Goal: Task Accomplishment & Management: Manage account settings

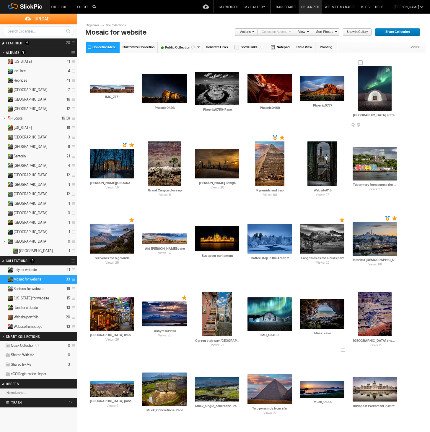
click at [396, 124] on span at bounding box center [397, 125] width 6 height 5
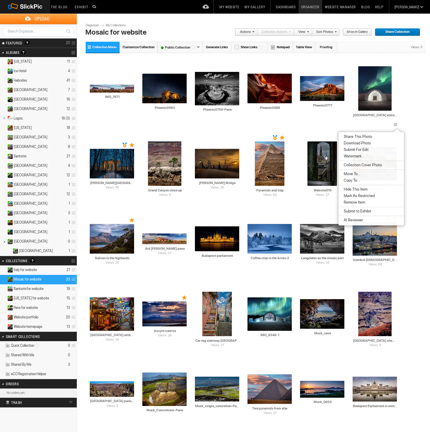
click at [365, 201] on span "Remove Item" at bounding box center [353, 202] width 23 height 5
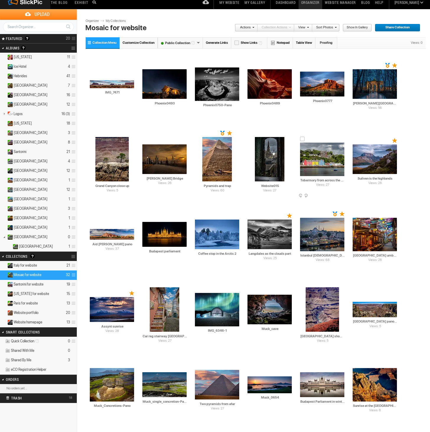
scroll to position [5, 0]
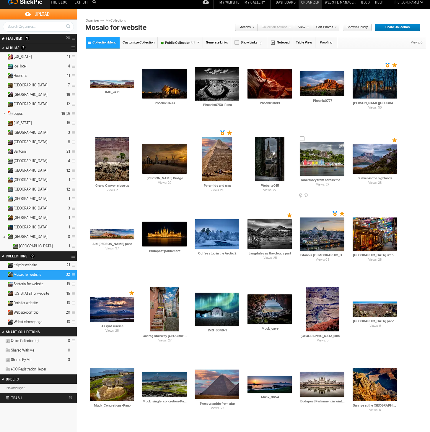
click at [327, 195] on div "Views: 27 AI Tobermory from across the harbour HTML: Direct: Forum: Photo ID: 2…" at bounding box center [322, 162] width 53 height 75
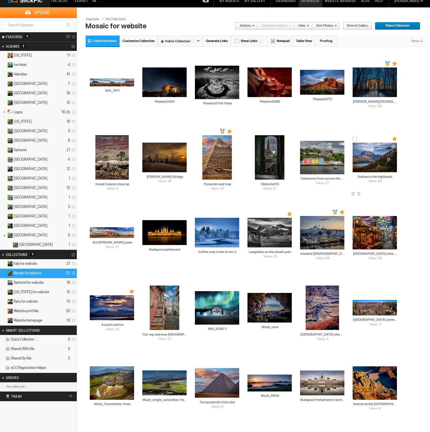
click at [397, 186] on td "Views: 28 AI Suilven is the highlands HTML: Direct: Forum: Photo ID: 21608910 M…" at bounding box center [375, 157] width 44 height 68
click at [411, 179] on div "Drop your photos here AI IMG_7471 HTML: Direct: Forum: Photo ID: 22811012 More.…" at bounding box center [256, 273] width 341 height 450
click at [343, 193] on span at bounding box center [344, 194] width 6 height 5
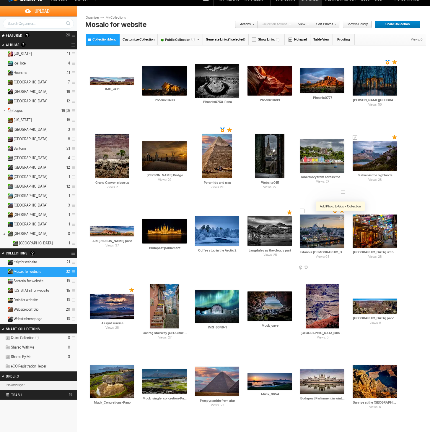
scroll to position [8, 0]
click at [342, 192] on span at bounding box center [344, 192] width 6 height 5
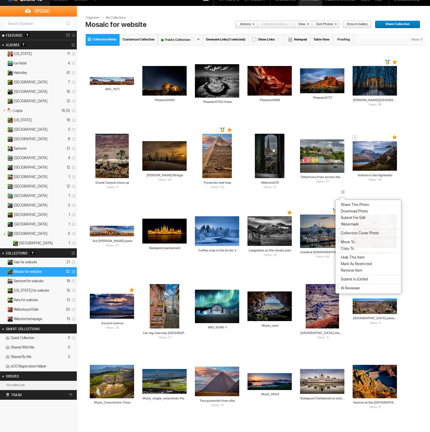
click at [351, 268] on span "Remove Item" at bounding box center [350, 270] width 23 height 5
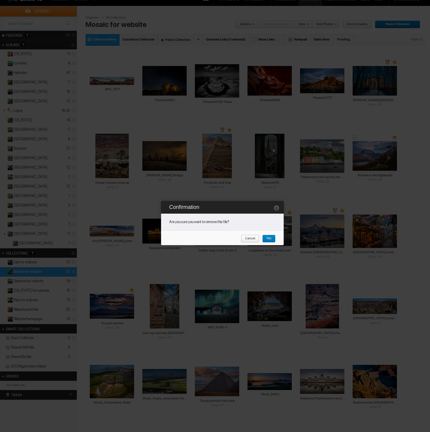
click at [271, 237] on span "Yes" at bounding box center [266, 239] width 9 height 8
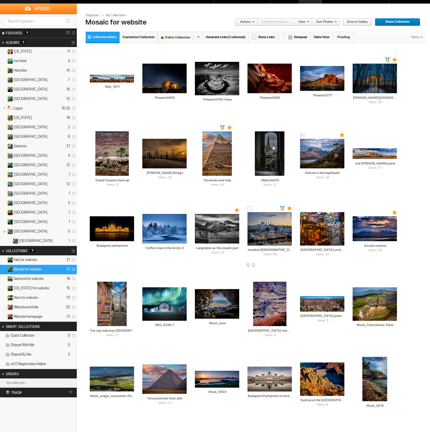
scroll to position [8, 0]
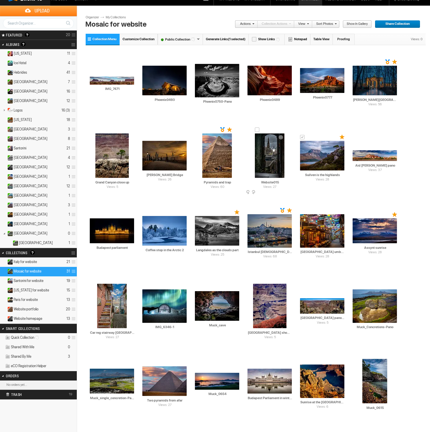
click at [290, 191] on span at bounding box center [291, 192] width 6 height 5
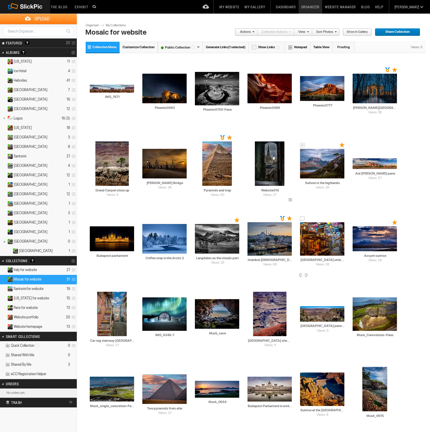
scroll to position [0, 0]
click at [291, 200] on span at bounding box center [291, 200] width 6 height 5
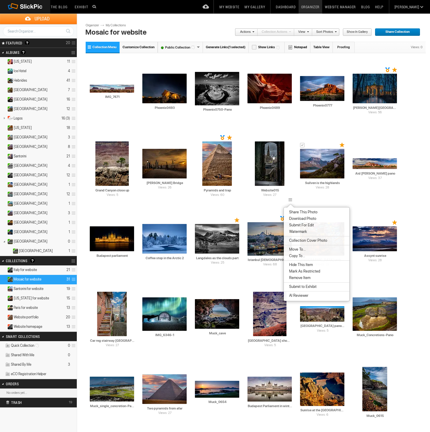
click at [300, 278] on span "Remove Item" at bounding box center [299, 277] width 23 height 5
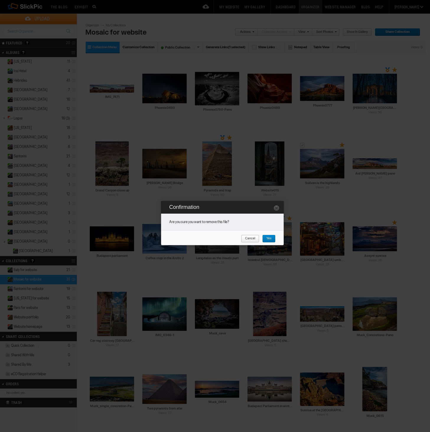
click at [269, 239] on span "Yes" at bounding box center [266, 239] width 9 height 8
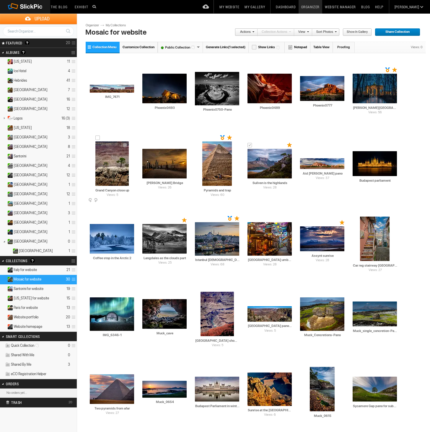
click at [132, 197] on div "Views: 5 AI Grand Canyon close up HTML: Direct: Forum: Photo ID: 22581761 More.…" at bounding box center [112, 166] width 53 height 75
click at [133, 201] on span at bounding box center [134, 200] width 6 height 5
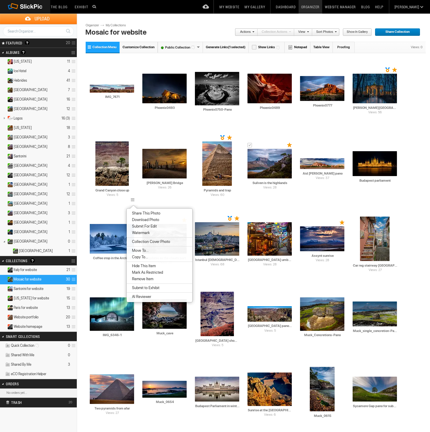
click at [146, 279] on span "Remove Item" at bounding box center [141, 278] width 23 height 5
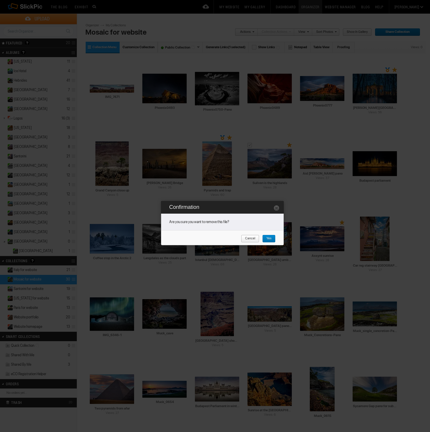
click at [268, 239] on span "Yes" at bounding box center [266, 239] width 9 height 8
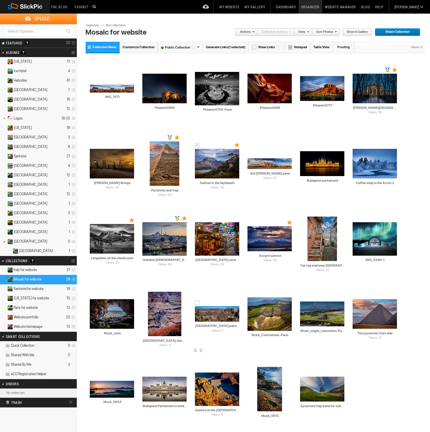
click at [238, 350] on span at bounding box center [239, 350] width 6 height 5
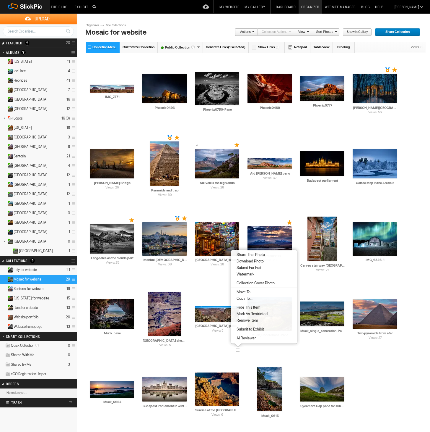
click at [251, 320] on span "Remove Item" at bounding box center [246, 320] width 23 height 5
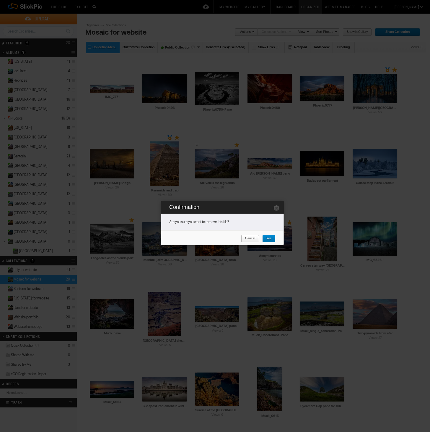
scroll to position [25, 0]
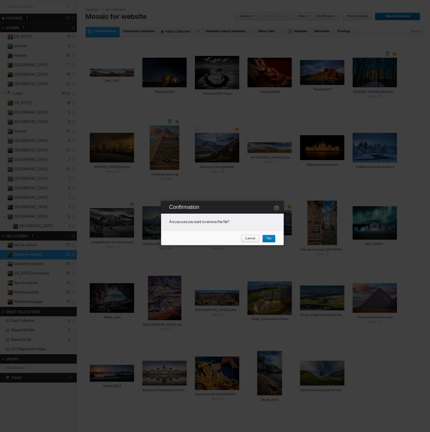
click at [269, 237] on span "Yes" at bounding box center [266, 239] width 9 height 8
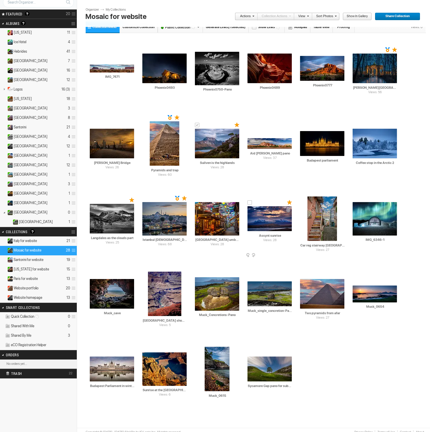
scroll to position [30, 0]
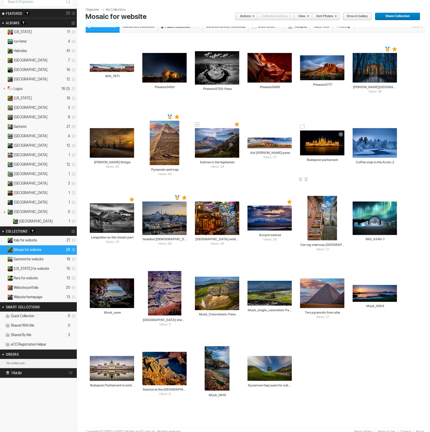
click at [343, 179] on span at bounding box center [344, 179] width 6 height 5
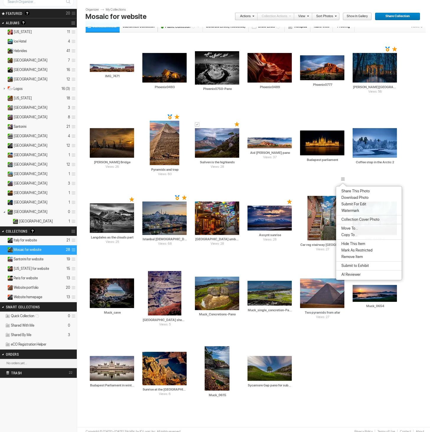
click at [352, 257] on span "Remove Item" at bounding box center [351, 256] width 23 height 5
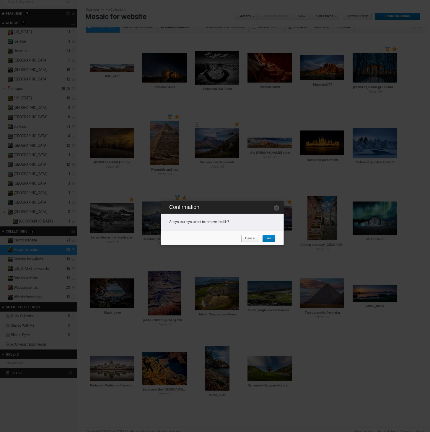
click at [270, 238] on span "Yes" at bounding box center [266, 239] width 9 height 8
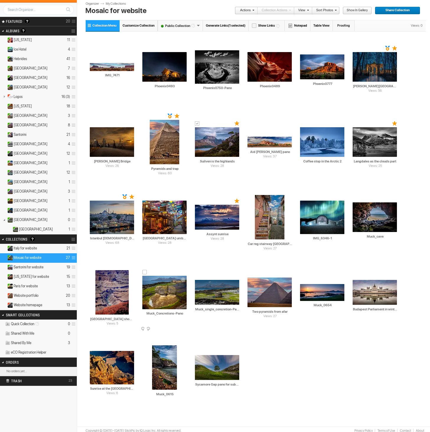
scroll to position [14, 0]
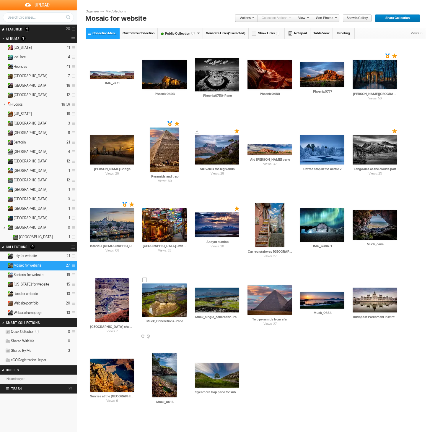
click at [172, 313] on img at bounding box center [164, 299] width 44 height 33
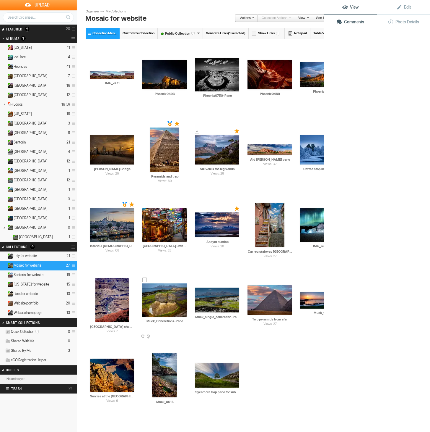
click at [172, 313] on img at bounding box center [164, 299] width 44 height 33
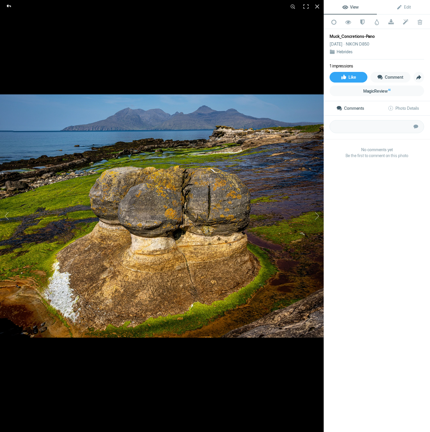
click at [9, 7] on div at bounding box center [8, 6] width 21 height 12
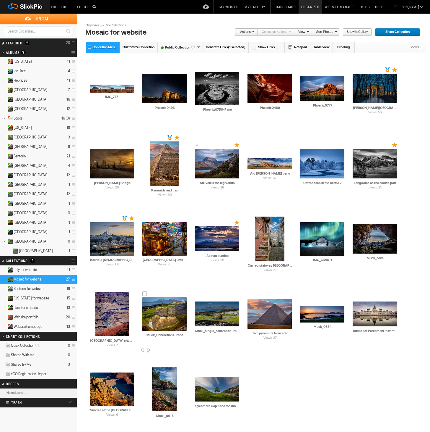
scroll to position [0, 0]
click at [185, 350] on span at bounding box center [186, 350] width 6 height 5
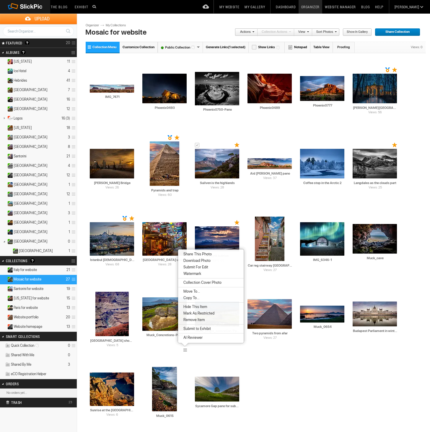
click at [195, 321] on span "Remove Item" at bounding box center [193, 319] width 23 height 5
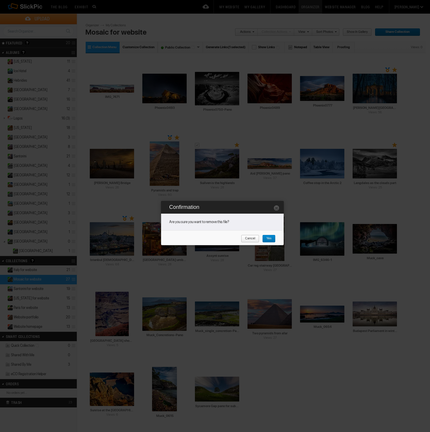
click at [271, 237] on span "Yes" at bounding box center [266, 239] width 9 height 8
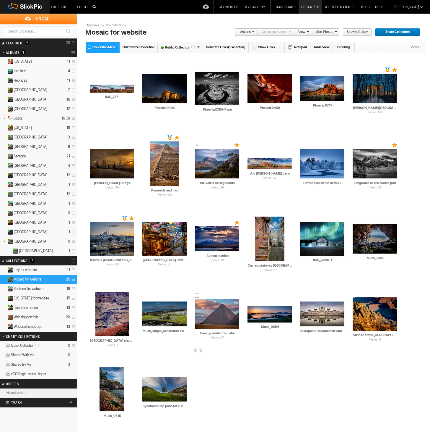
click at [239, 351] on span at bounding box center [239, 350] width 6 height 5
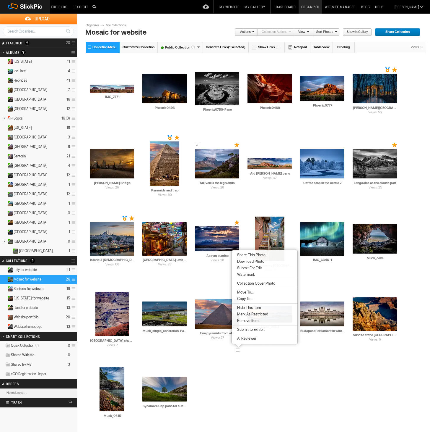
click at [248, 319] on span "Remove Item" at bounding box center [247, 320] width 23 height 5
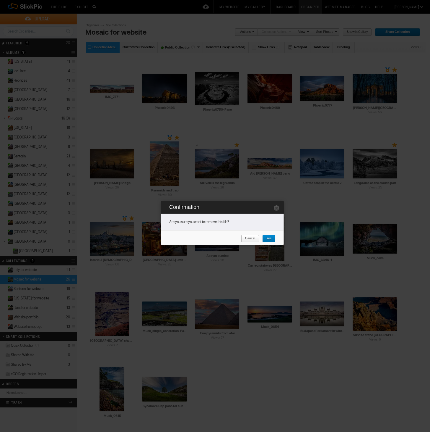
click at [270, 239] on span "Yes" at bounding box center [266, 239] width 9 height 8
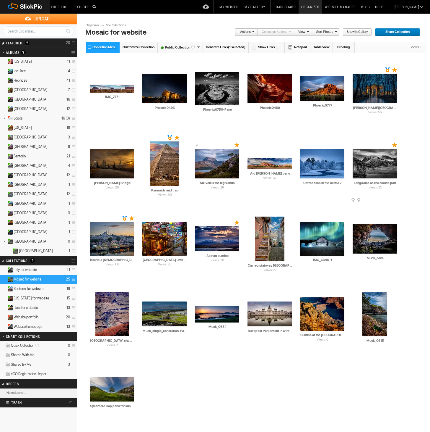
click at [394, 198] on span at bounding box center [397, 200] width 6 height 5
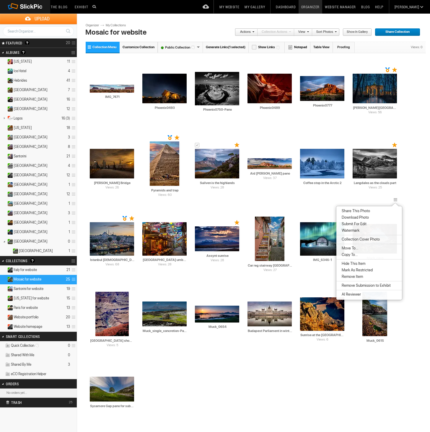
click at [363, 276] on span "Remove Item" at bounding box center [351, 276] width 23 height 5
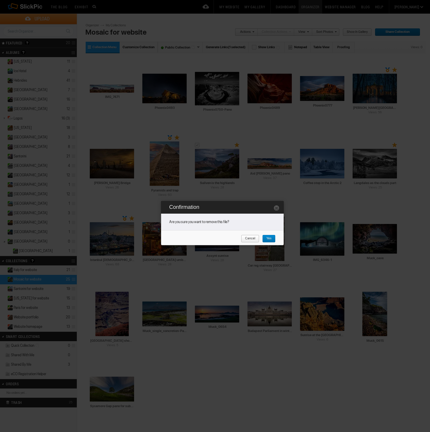
click at [270, 238] on span "Yes" at bounding box center [266, 239] width 9 height 8
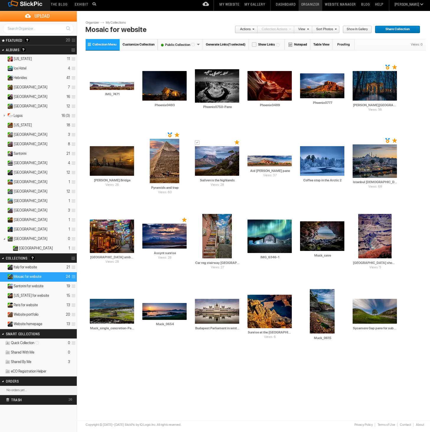
scroll to position [3, 0]
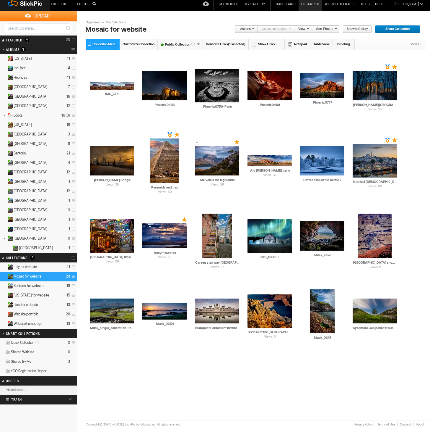
click at [38, 270] on details "Italy for website 21" at bounding box center [38, 266] width 77 height 9
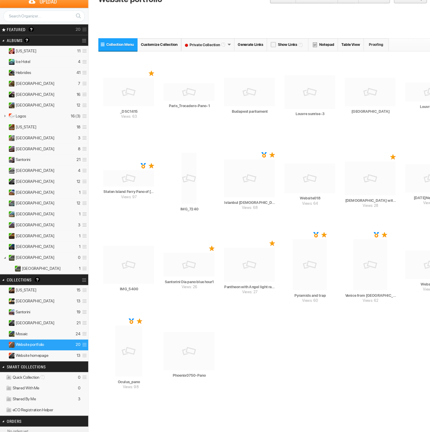
scroll to position [17, 0]
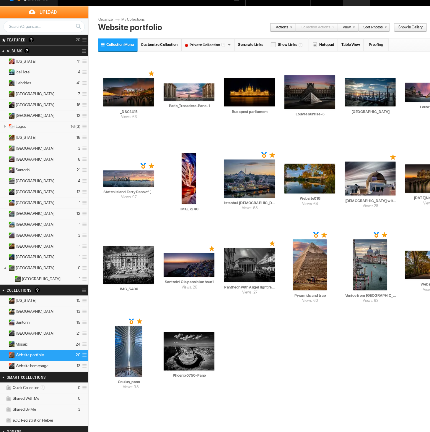
click at [74, 294] on span at bounding box center [73, 293] width 6 height 10
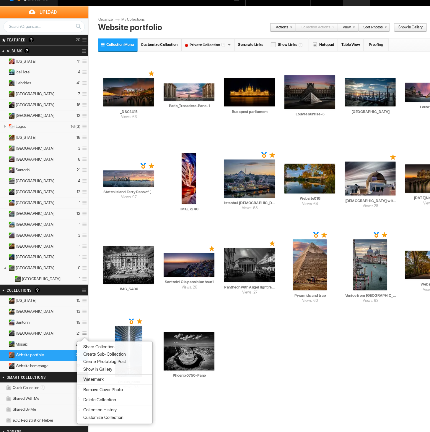
click at [73, 49] on link at bounding box center [74, 47] width 6 height 8
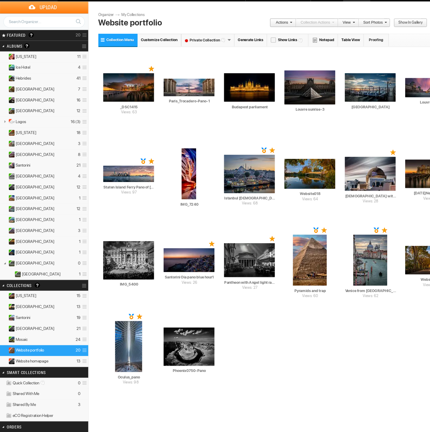
click at [73, 43] on link at bounding box center [74, 47] width 6 height 8
click at [77, 56] on span "Create New Album" at bounding box center [86, 58] width 33 height 5
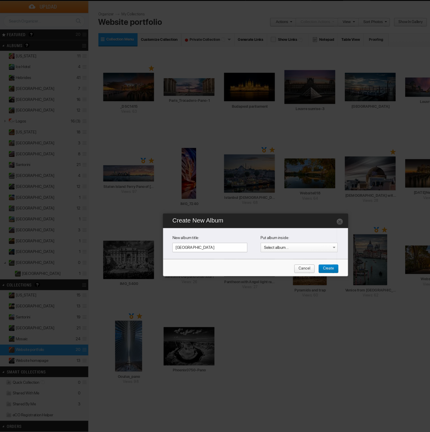
type input "[GEOGRAPHIC_DATA]"
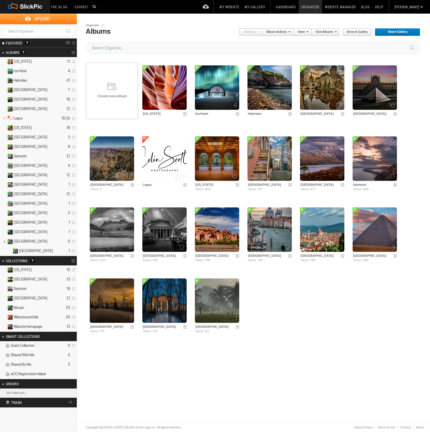
click at [31, 299] on details "Italy 21" at bounding box center [38, 298] width 77 height 9
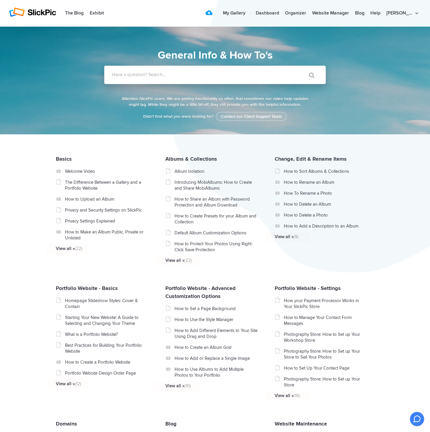
click at [205, 77] on label "Have a question? Search..." at bounding box center [223, 75] width 222 height 6
click at [205, 77] on input "Have a question? Search..." at bounding box center [202, 75] width 197 height 18
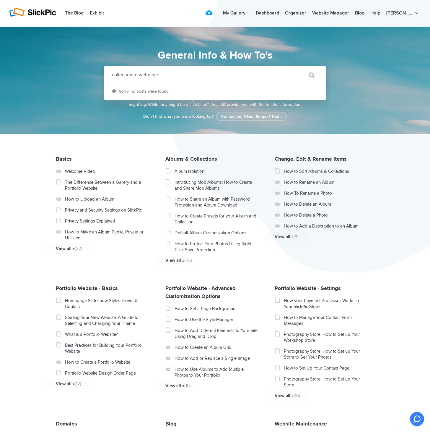
type input "collection to webpage"
click at [309, 75] on input "" at bounding box center [309, 75] width 25 height 14
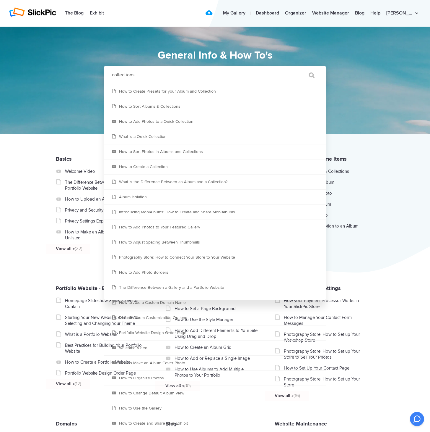
type input "collections"
click at [309, 75] on input "" at bounding box center [309, 75] width 25 height 14
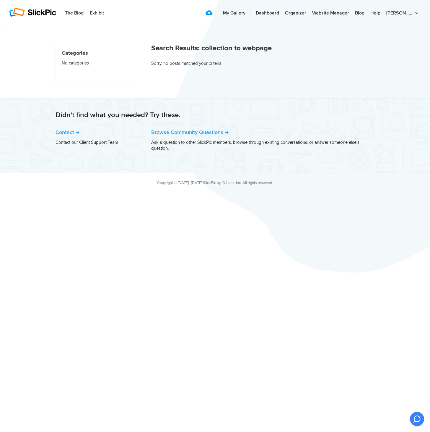
click at [230, 63] on div "Search Results: collection to webpage Sorry, no posts matched your criteria." at bounding box center [262, 54] width 223 height 23
click at [223, 63] on div "Search Results: collection to webpage Sorry, no posts matched your criteria." at bounding box center [262, 54] width 223 height 23
drag, startPoint x: 223, startPoint y: 63, endPoint x: 151, endPoint y: 64, distance: 71.5
click at [151, 64] on div "Search Results: collection to webpage Sorry, no posts matched your criteria." at bounding box center [262, 54] width 223 height 23
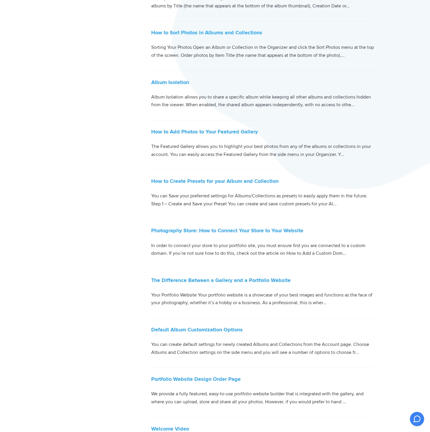
scroll to position [84, 0]
click at [225, 179] on link "How to Create Presets for your Album and Collection" at bounding box center [214, 180] width 127 height 7
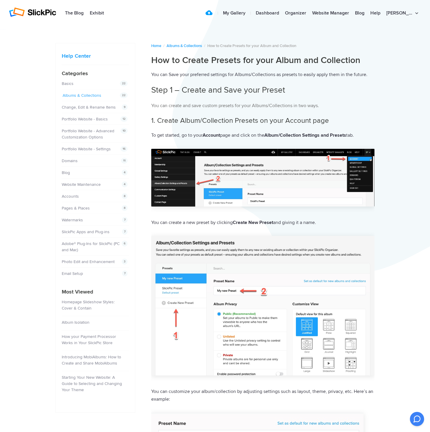
click at [95, 94] on link "Albums & Collections" at bounding box center [82, 95] width 39 height 5
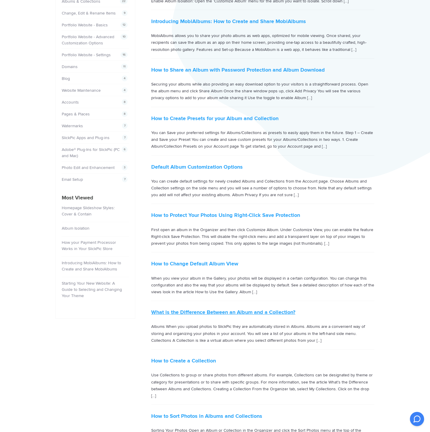
scroll to position [94, 1]
click at [267, 310] on link "What is the Difference Between an Album and a Collection?" at bounding box center [223, 312] width 144 height 7
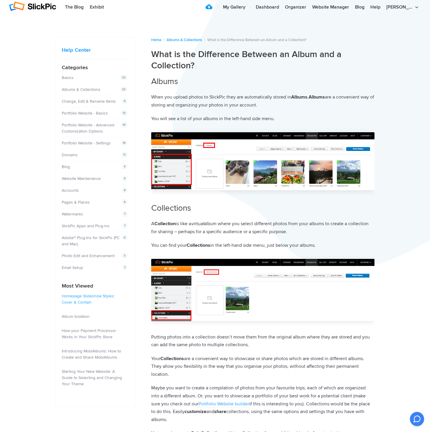
scroll to position [6, 0]
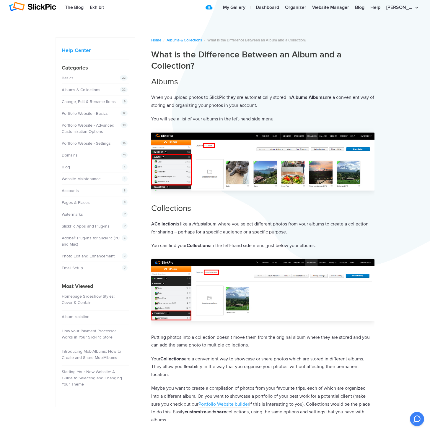
click at [155, 40] on link "Home" at bounding box center [156, 40] width 10 height 5
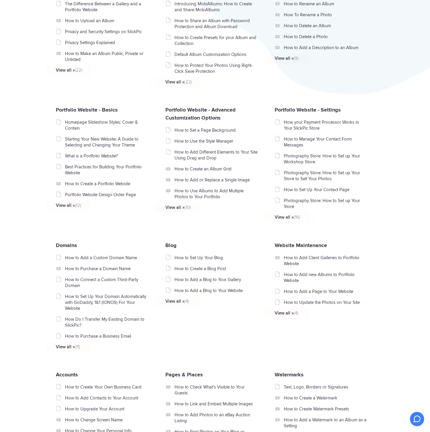
scroll to position [178, 0]
click at [300, 276] on link "How to Add new Albums to Portfolio Website" at bounding box center [326, 277] width 84 height 12
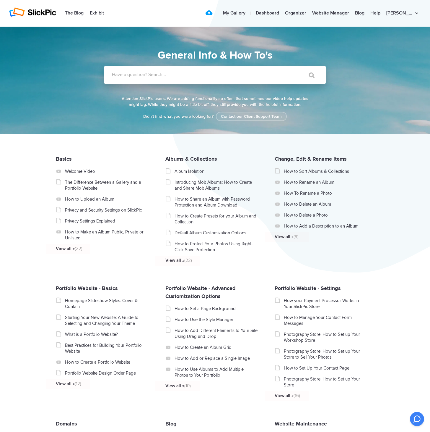
scroll to position [0, 0]
click at [137, 75] on label "Have a question? Search..." at bounding box center [223, 75] width 222 height 6
click at [137, 75] on input "Have a question? Search..." at bounding box center [202, 75] width 197 height 18
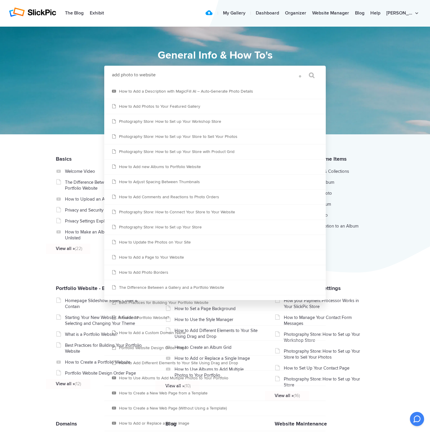
type input "add photo to website"
click at [309, 75] on input "" at bounding box center [309, 75] width 25 height 14
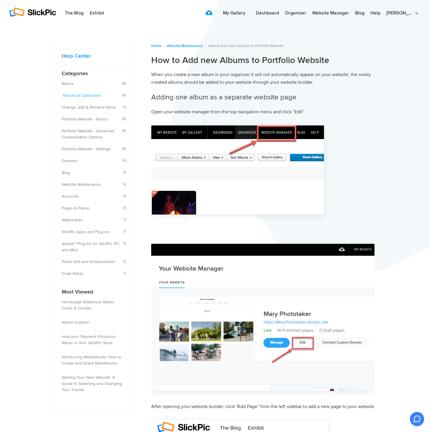
click at [98, 95] on link "Albums & Collections" at bounding box center [82, 95] width 39 height 5
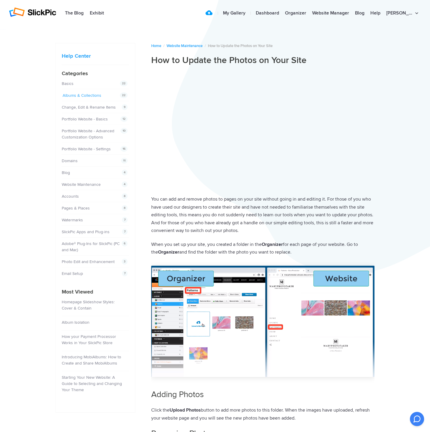
click at [82, 95] on link "Albums & Collections" at bounding box center [82, 95] width 39 height 5
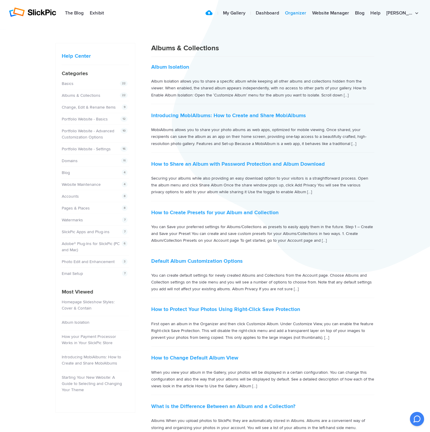
click at [309, 11] on link "Organizer" at bounding box center [295, 13] width 27 height 12
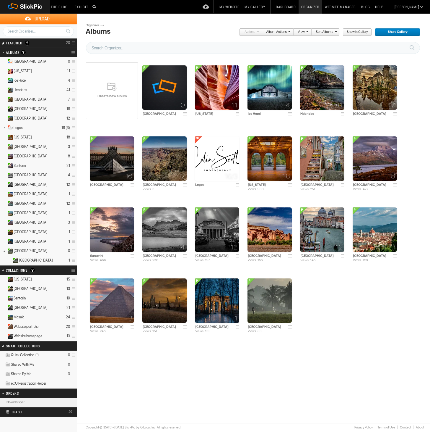
click at [47, 42] on details "FEATURED Visible Invisible Your Featured Gallery is the place to showcase the v…" at bounding box center [38, 42] width 77 height 9
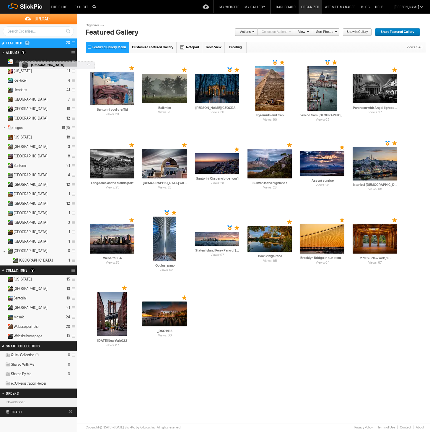
drag, startPoint x: 37, startPoint y: 186, endPoint x: 17, endPoint y: 58, distance: 129.2
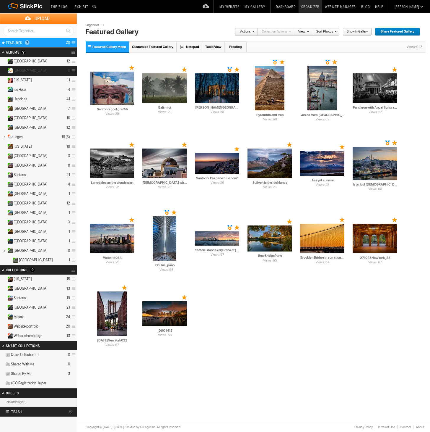
click at [15, 70] on span "[GEOGRAPHIC_DATA]" at bounding box center [31, 70] width 34 height 5
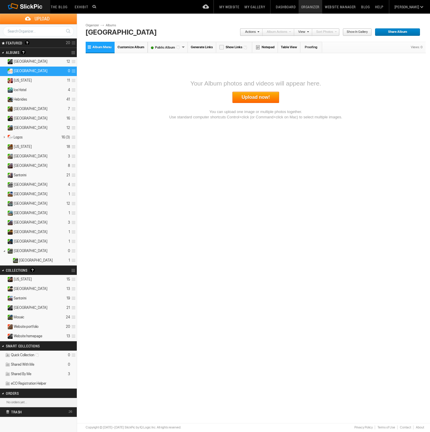
scroll to position [1, 0]
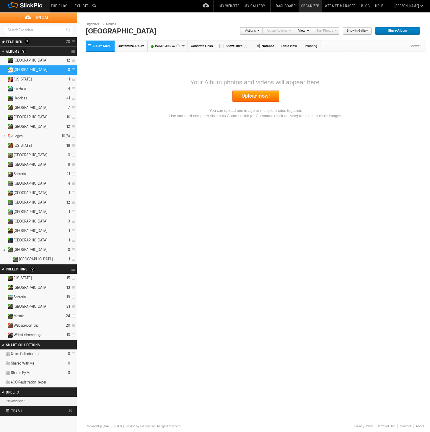
click at [75, 69] on span at bounding box center [73, 70] width 6 height 10
click at [80, 87] on span "Create Sub-Album" at bounding box center [88, 88] width 33 height 5
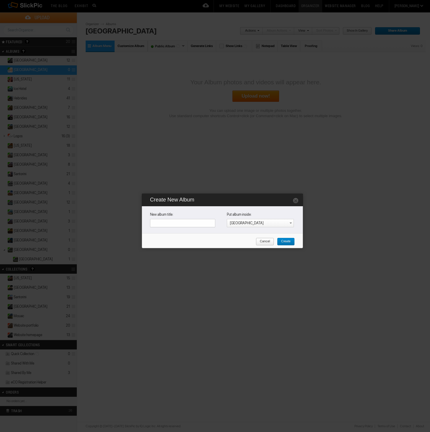
click at [186, 224] on input "text" at bounding box center [182, 223] width 65 height 8
type input "[GEOGRAPHIC_DATA]"
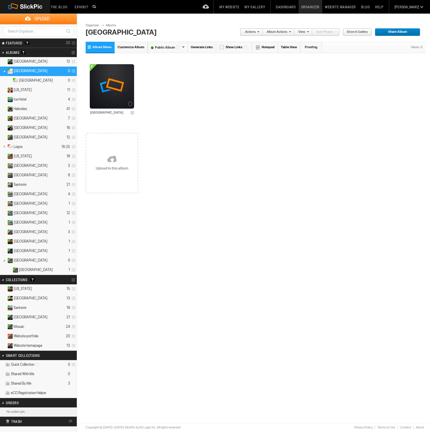
scroll to position [1, 0]
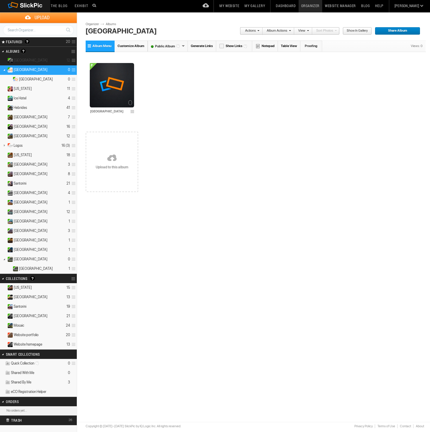
click at [54, 60] on details "Rome 12" at bounding box center [38, 60] width 77 height 9
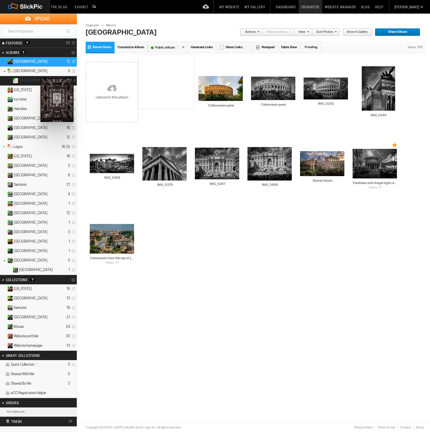
drag, startPoint x: 160, startPoint y: 95, endPoint x: 40, endPoint y: 77, distance: 121.2
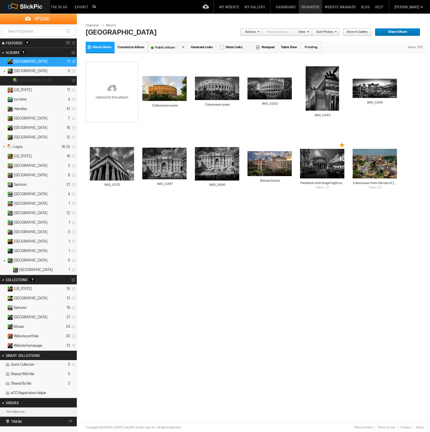
click at [42, 80] on details "Rome 1" at bounding box center [38, 80] width 77 height 9
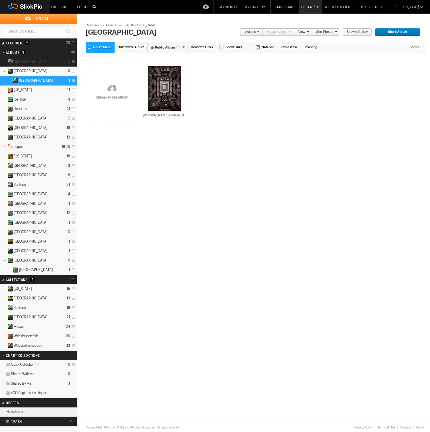
click at [30, 61] on details "Rome 11" at bounding box center [38, 61] width 77 height 9
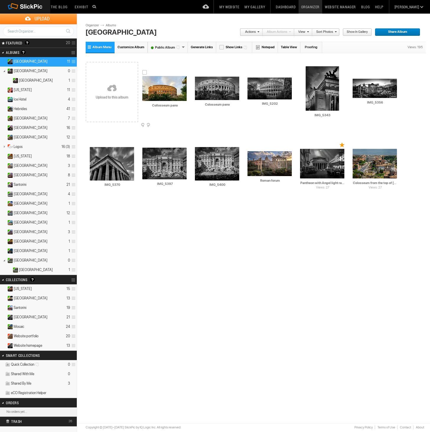
click at [145, 72] on div at bounding box center [144, 72] width 5 height 5
click at [197, 73] on div at bounding box center [197, 73] width 5 height 5
click at [309, 62] on div at bounding box center [308, 62] width 5 height 5
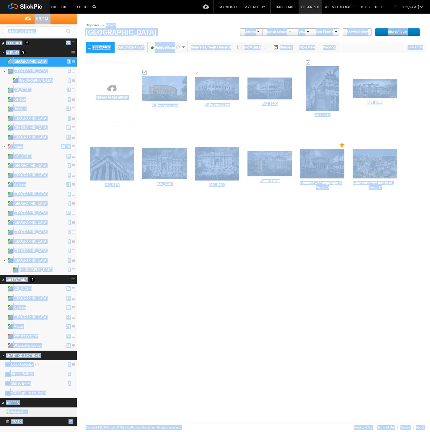
click at [268, 246] on body "The Blog Search Search Exhibit Fresh Photos Editor's Choice Photos Photoblogs M…" at bounding box center [215, 216] width 430 height 432
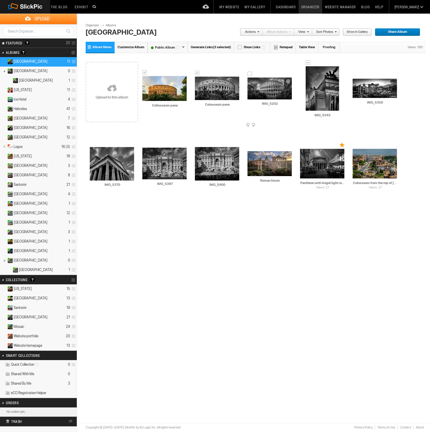
click at [250, 74] on div at bounding box center [250, 74] width 5 height 5
click at [356, 75] on div at bounding box center [355, 75] width 5 height 5
click at [302, 145] on div at bounding box center [302, 145] width 5 height 5
click at [250, 147] on div at bounding box center [250, 147] width 5 height 5
click at [197, 143] on div at bounding box center [197, 143] width 5 height 5
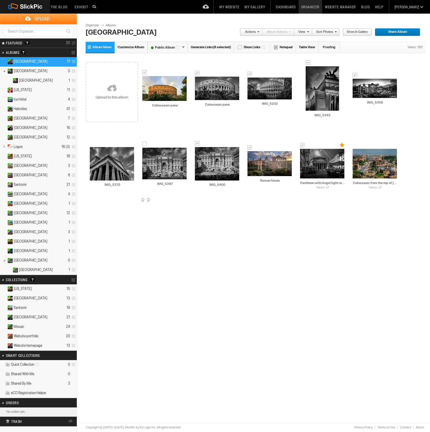
click at [145, 143] on div at bounding box center [144, 144] width 5 height 5
click at [93, 143] on div at bounding box center [92, 143] width 5 height 5
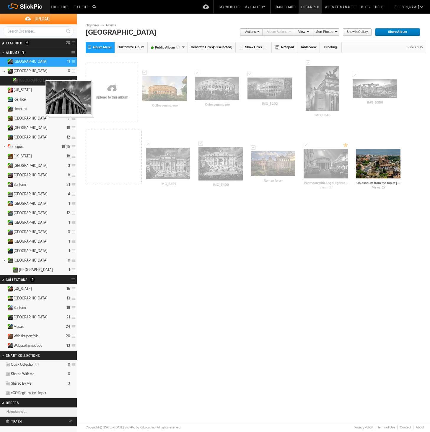
drag, startPoint x: 119, startPoint y: 140, endPoint x: 45, endPoint y: 80, distance: 95.4
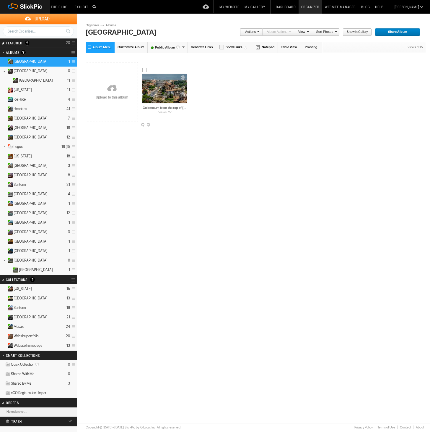
scroll to position [0, 0]
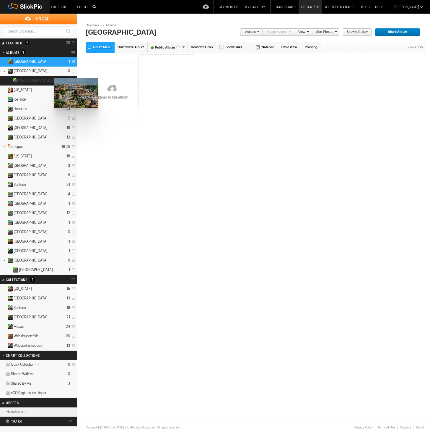
drag, startPoint x: 158, startPoint y: 93, endPoint x: 53, endPoint y: 78, distance: 106.3
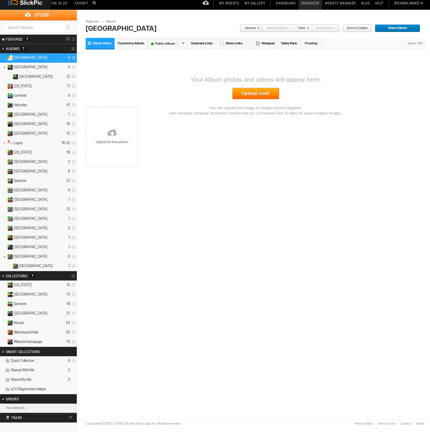
scroll to position [4, 0]
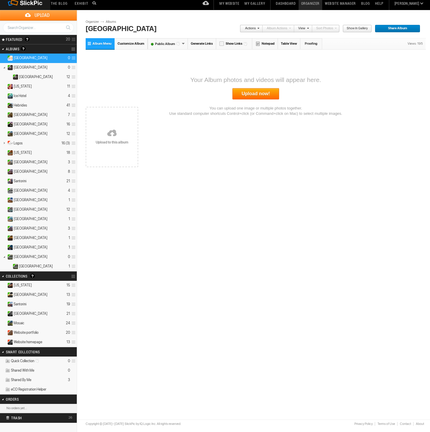
click at [74, 58] on span at bounding box center [73, 58] width 6 height 10
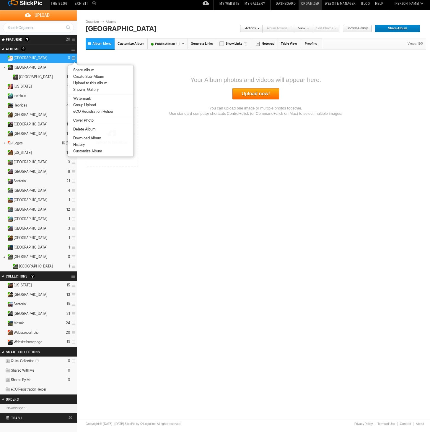
click at [93, 31] on div "Upload Get Adobe® Lightroom® plug-in here Search FEATURED GALLERY Visible Invis…" at bounding box center [215, 20] width 430 height 21
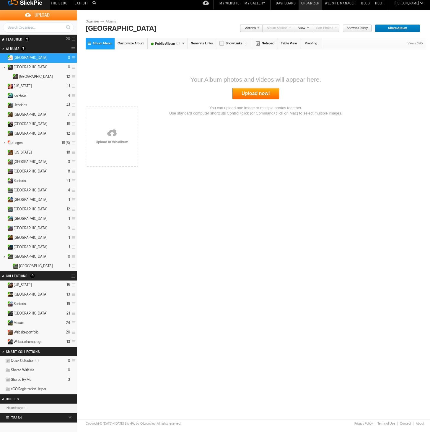
scroll to position [4, 0]
click at [188, 145] on div "Drop your photos here Upload to this album" at bounding box center [256, 136] width 341 height 75
click at [72, 57] on span at bounding box center [73, 58] width 6 height 10
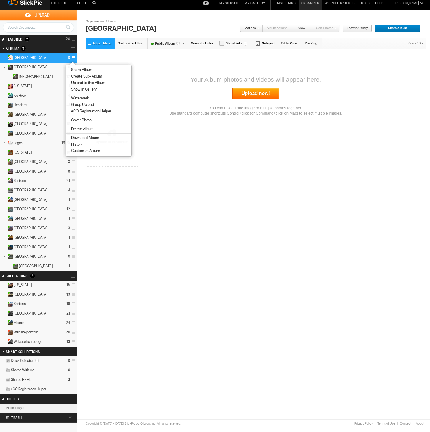
click at [87, 127] on span "Delete Album" at bounding box center [81, 129] width 24 height 5
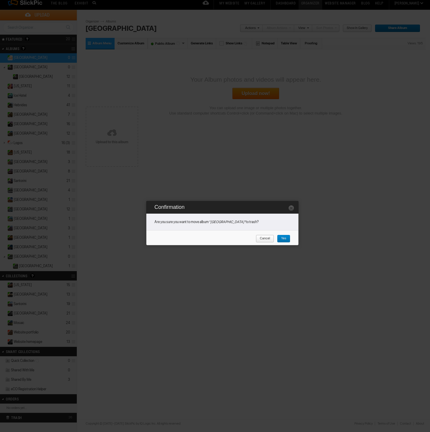
click at [285, 238] on span "Yes" at bounding box center [281, 239] width 9 height 8
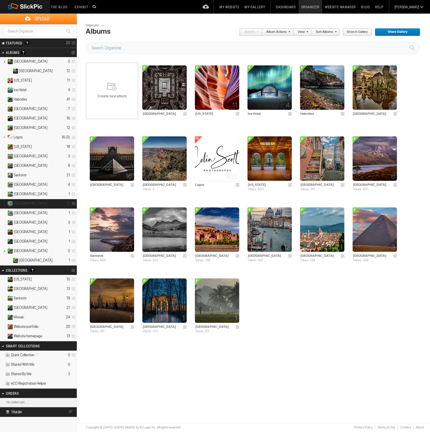
click at [26, 202] on details "Venice 12" at bounding box center [38, 203] width 77 height 9
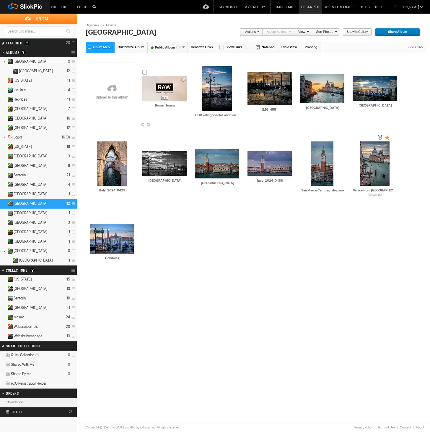
click at [184, 124] on span at bounding box center [186, 125] width 6 height 5
click at [185, 123] on div "AI Roman forum HTML: Direct: Forum: Photo ID: 22810439 More... Order Print Subm…" at bounding box center [164, 91] width 53 height 75
click at [186, 124] on span at bounding box center [186, 125] width 6 height 5
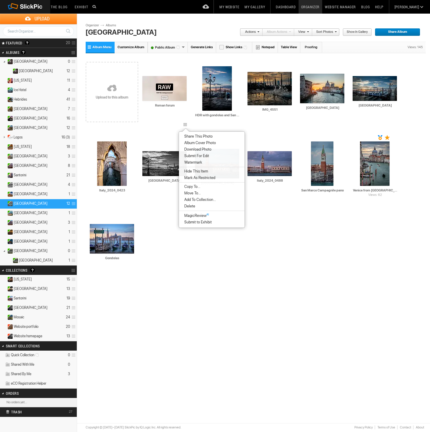
click at [201, 206] on li "Delete" at bounding box center [212, 206] width 66 height 7
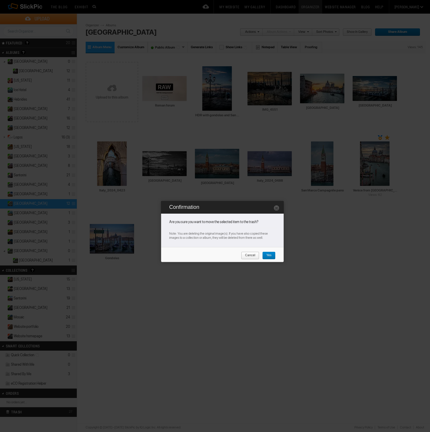
click at [269, 256] on span "Yes" at bounding box center [266, 256] width 9 height 8
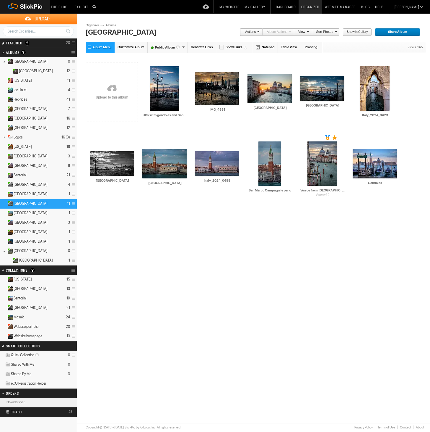
click at [202, 46] on link "Generate Links" at bounding box center [202, 47] width 28 height 11
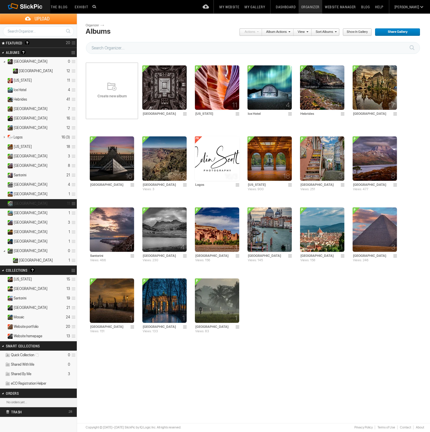
scroll to position [3, 0]
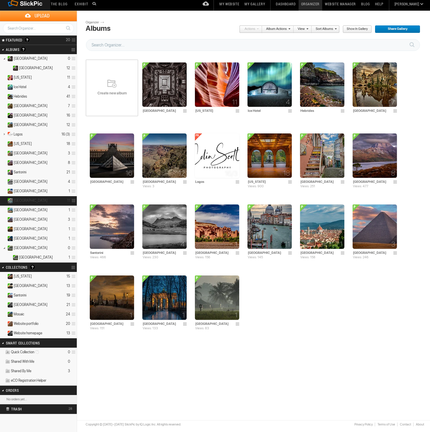
click at [25, 204] on details "Venice 11" at bounding box center [38, 200] width 77 height 9
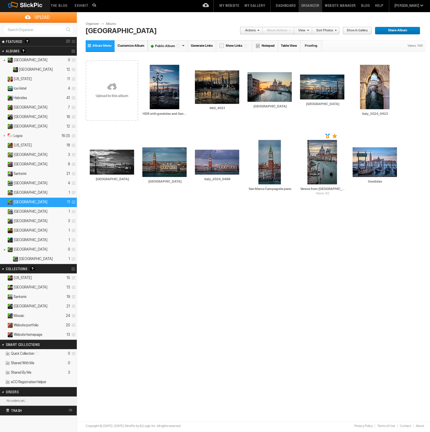
scroll to position [1, 0]
click at [94, 45] on span "Album Menu" at bounding box center [102, 46] width 19 height 4
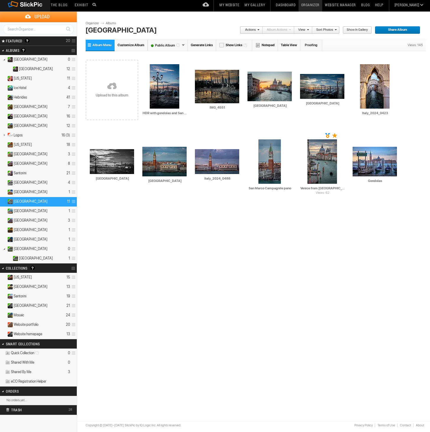
click at [94, 45] on span "Album Menu" at bounding box center [102, 45] width 19 height 4
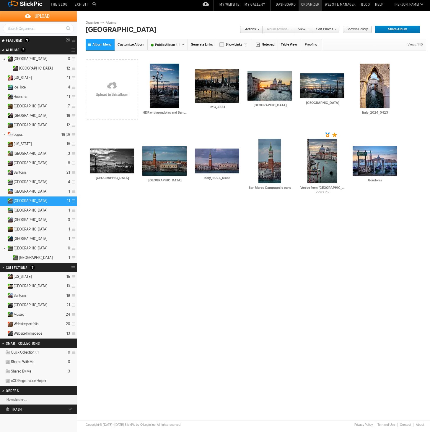
click at [94, 45] on span "Album Menu" at bounding box center [102, 45] width 19 height 4
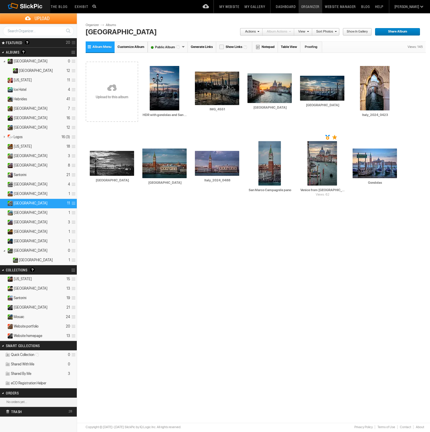
scroll to position [0, 0]
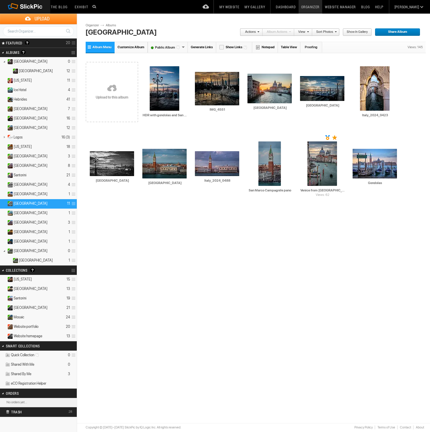
click at [103, 50] on link "Album Menu" at bounding box center [100, 47] width 29 height 11
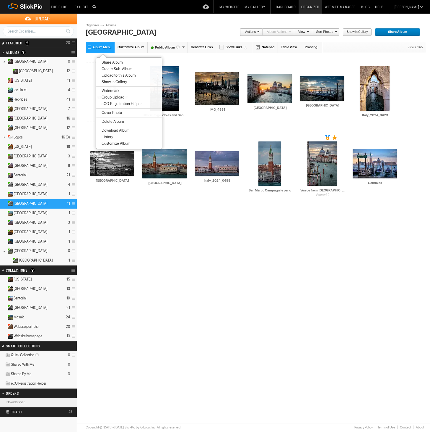
scroll to position [0, 0]
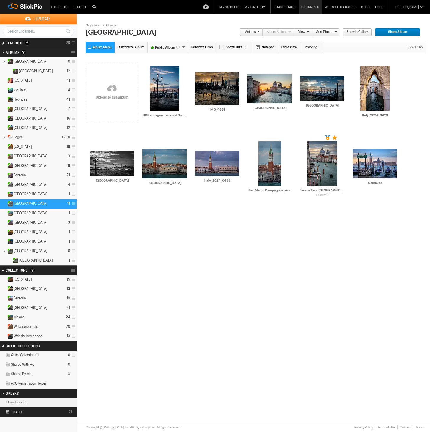
click at [97, 45] on link "Album Menu" at bounding box center [100, 47] width 29 height 11
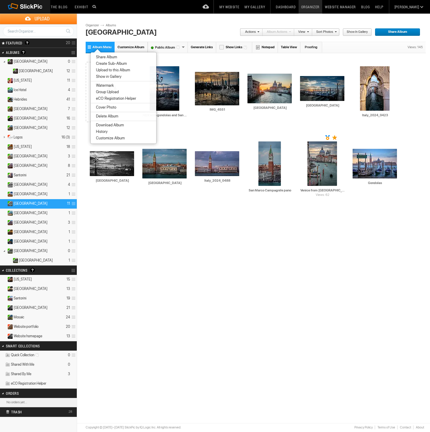
click at [109, 138] on span "Customize Album" at bounding box center [109, 138] width 30 height 5
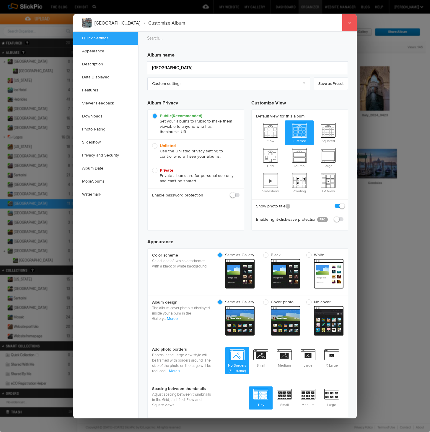
click at [351, 23] on link "×" at bounding box center [349, 23] width 15 height 18
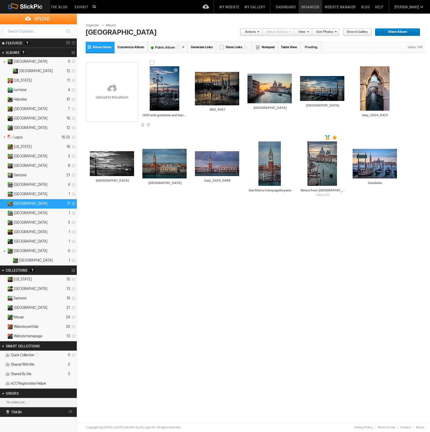
click at [152, 64] on div at bounding box center [152, 62] width 5 height 5
click at [25, 60] on details "Italy 0" at bounding box center [38, 61] width 77 height 9
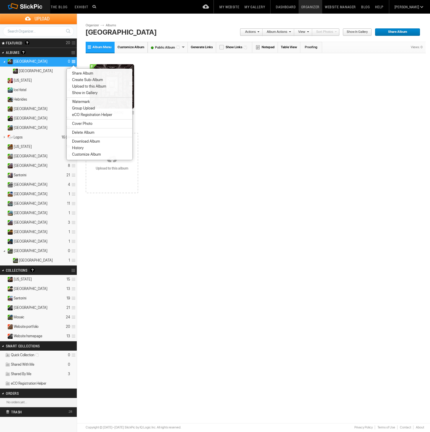
click at [191, 119] on div "12 [GEOGRAPHIC_DATA]" at bounding box center [256, 89] width 341 height 71
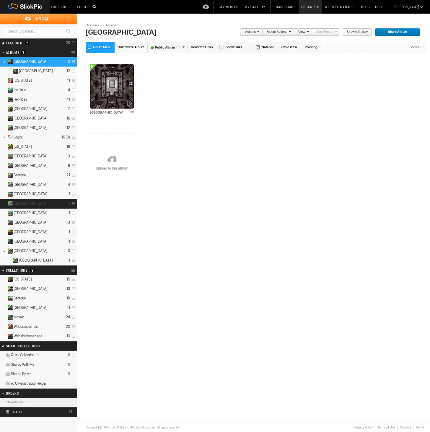
click at [31, 202] on details "Venice 11" at bounding box center [38, 203] width 77 height 9
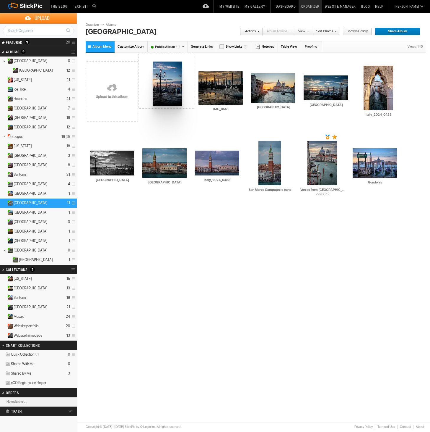
scroll to position [4, 0]
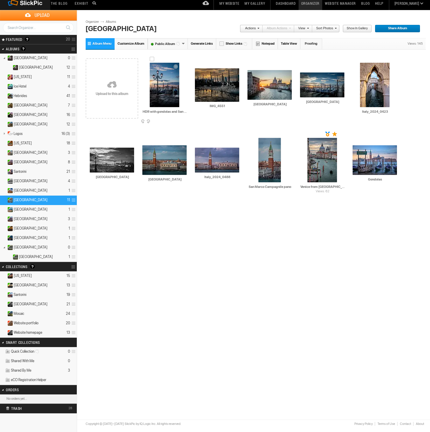
click at [152, 59] on div at bounding box center [152, 59] width 5 height 5
click at [197, 64] on div at bounding box center [197, 64] width 5 height 5
click at [250, 66] on div at bounding box center [250, 66] width 5 height 5
click at [303, 68] on div at bounding box center [302, 69] width 5 height 5
click at [363, 59] on div at bounding box center [362, 59] width 5 height 5
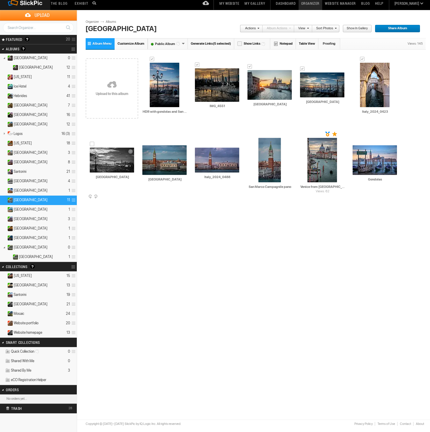
click at [92, 143] on div at bounding box center [92, 144] width 5 height 5
click at [145, 141] on div at bounding box center [144, 141] width 5 height 5
click at [199, 143] on div at bounding box center [197, 144] width 5 height 5
click at [262, 134] on div at bounding box center [261, 134] width 5 height 5
click at [310, 133] on div at bounding box center [310, 134] width 5 height 5
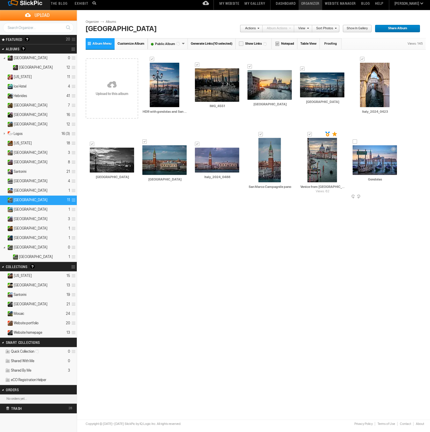
click at [356, 141] on div at bounding box center [355, 141] width 5 height 5
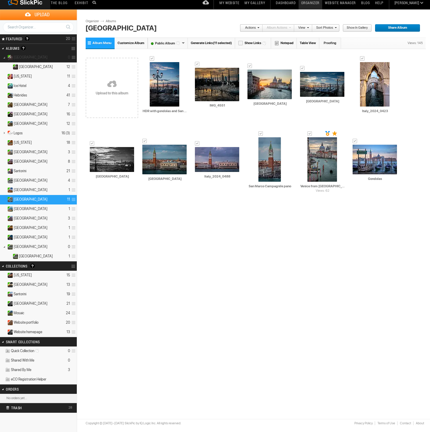
click at [73, 57] on span at bounding box center [73, 58] width 6 height 10
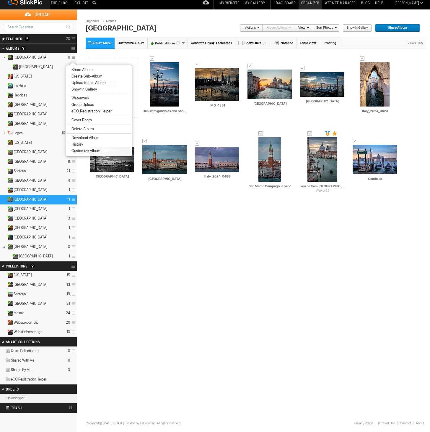
click at [75, 74] on li "Create Sub-Album" at bounding box center [99, 76] width 66 height 7
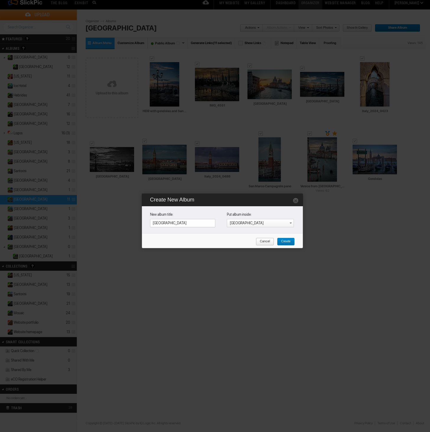
type input "Venice"
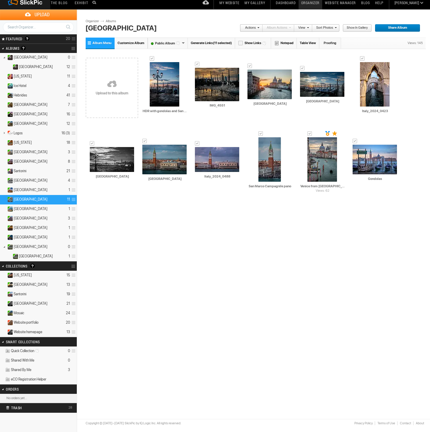
scroll to position [0, 0]
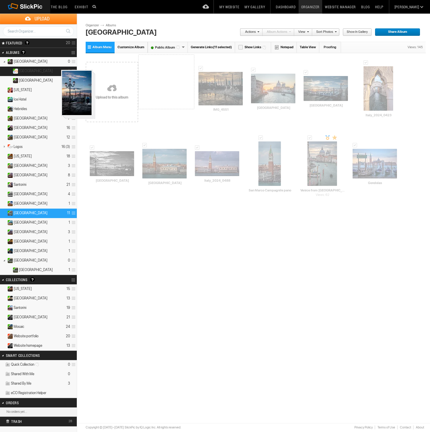
drag, startPoint x: 156, startPoint y: 88, endPoint x: 60, endPoint y: 70, distance: 97.7
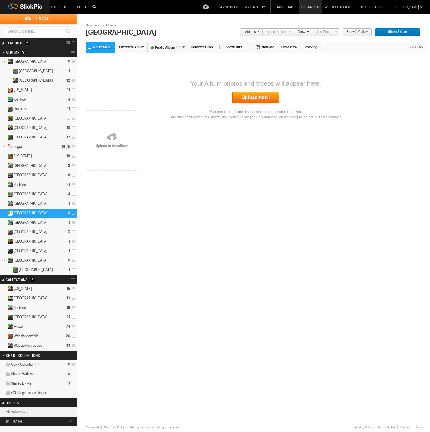
scroll to position [3, 0]
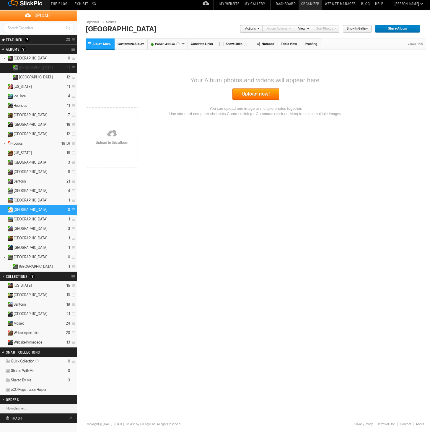
click at [26, 68] on span "Venice" at bounding box center [36, 67] width 34 height 5
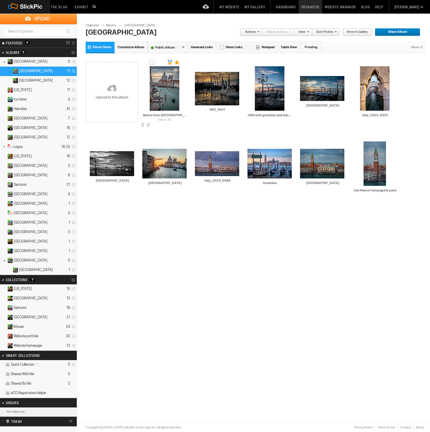
click at [185, 124] on span at bounding box center [186, 125] width 6 height 5
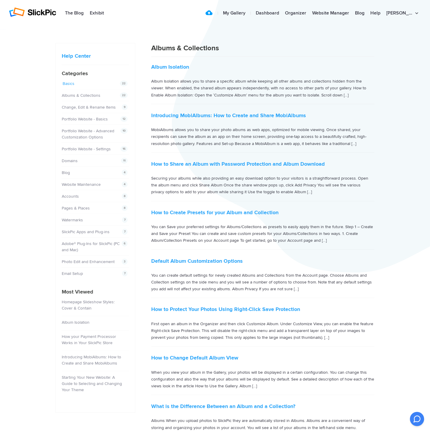
click at [70, 84] on link "Basics" at bounding box center [69, 83] width 12 height 5
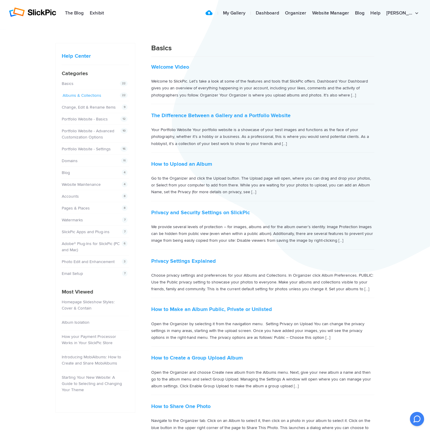
click at [95, 96] on link "Albums & Collections" at bounding box center [82, 95] width 39 height 5
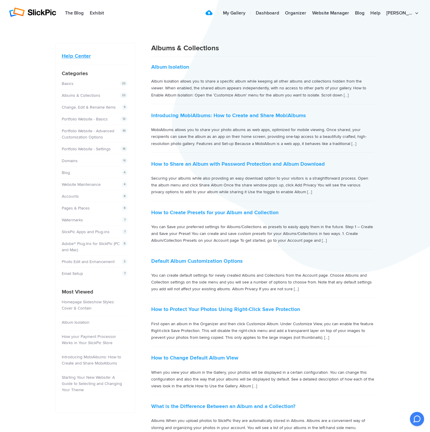
click at [74, 56] on link "Help Center" at bounding box center [76, 56] width 29 height 7
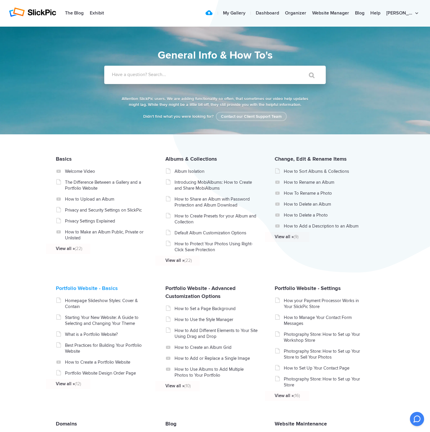
click at [102, 289] on link "Portfolio Website - Basics" at bounding box center [87, 288] width 62 height 7
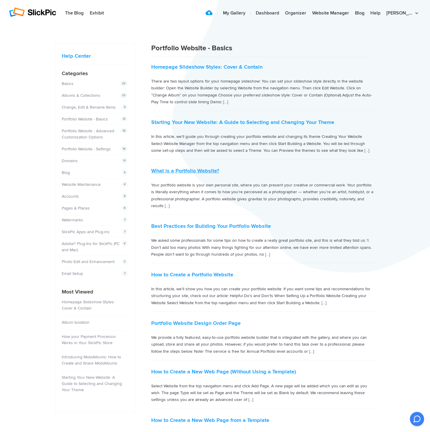
click at [179, 171] on link "What is a Portfolio Website?" at bounding box center [185, 170] width 68 height 7
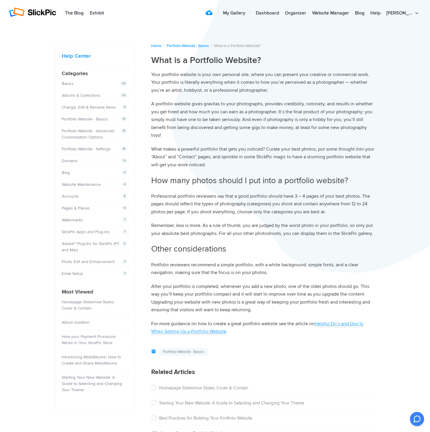
click at [323, 320] on u "Helpful Do’s and Don’ts When Setting Up a Portfolio Website" at bounding box center [257, 327] width 212 height 14
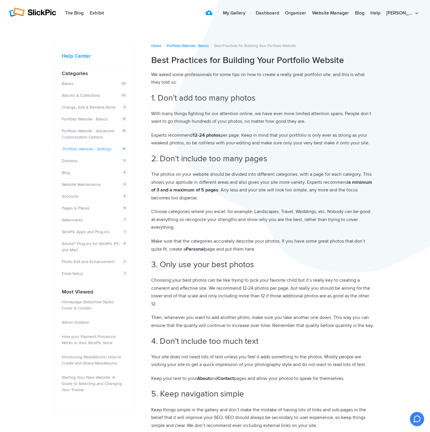
click at [95, 148] on link "Portfolio Website - Settings" at bounding box center [87, 148] width 49 height 5
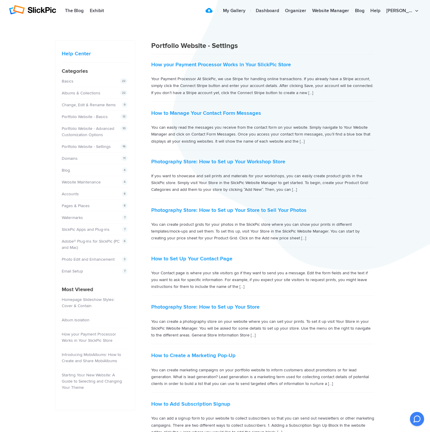
scroll to position [2, 0]
click at [72, 218] on link "Watermarks" at bounding box center [73, 217] width 21 height 5
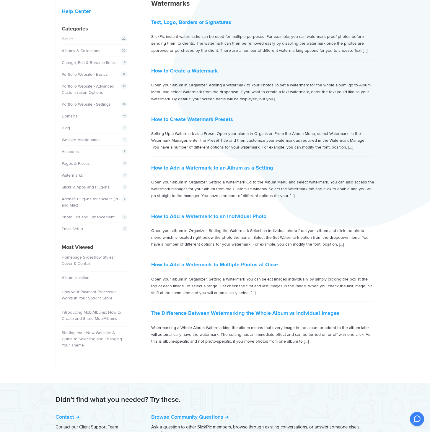
scroll to position [47, 0]
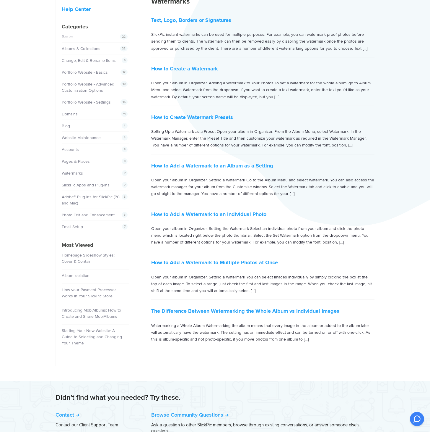
click at [289, 309] on link "The Difference Between Watermarking the Whole Album vs Individual Images" at bounding box center [245, 310] width 188 height 7
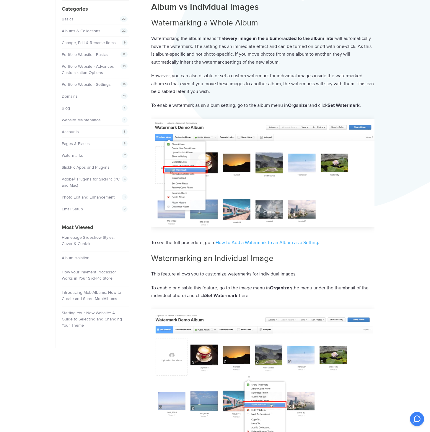
scroll to position [65, 0]
click at [93, 237] on link "Homepage Slideshow Styles: Cover & Contain" at bounding box center [88, 239] width 53 height 11
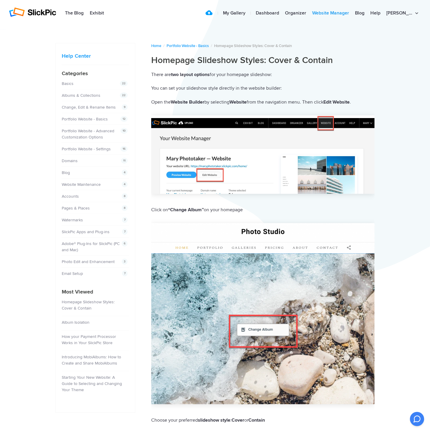
click at [346, 12] on link "Website Manager" at bounding box center [330, 13] width 43 height 12
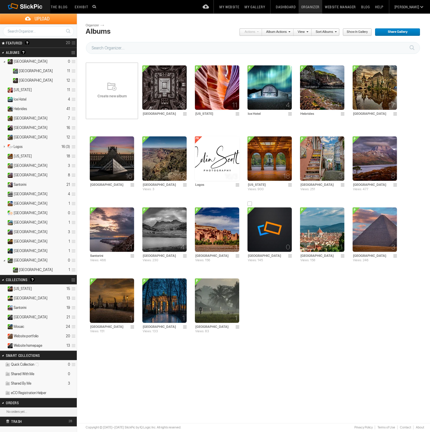
scroll to position [0, 0]
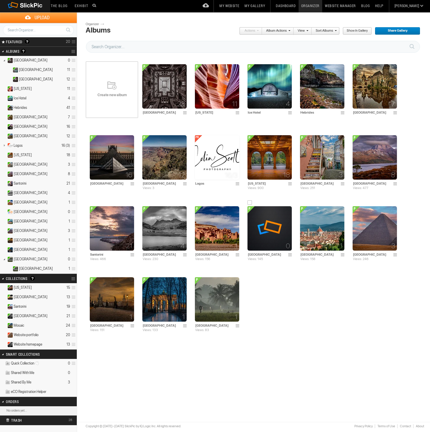
click at [291, 254] on span at bounding box center [291, 254] width 6 height 5
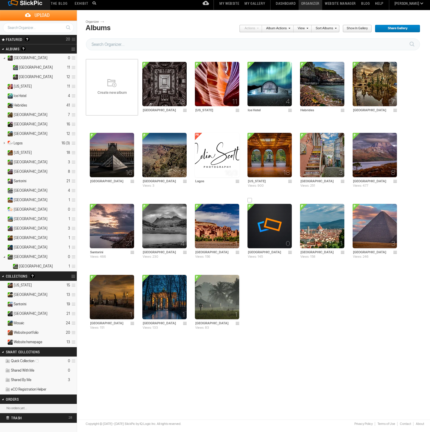
click at [291, 254] on td "0 Venice Views: 145" at bounding box center [270, 228] width 44 height 68
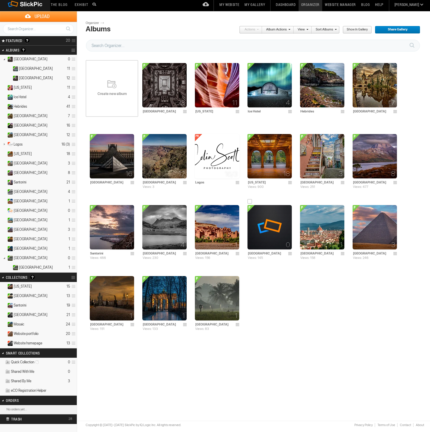
scroll to position [2, 0]
click at [291, 253] on span at bounding box center [291, 253] width 6 height 5
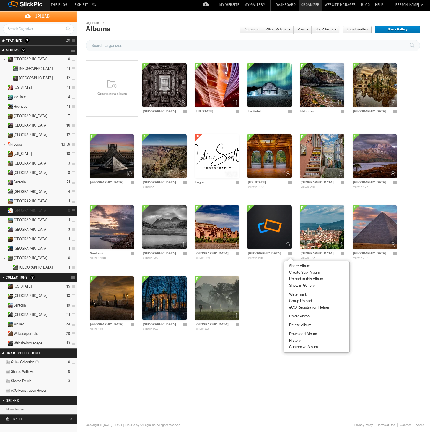
click at [74, 210] on span at bounding box center [73, 211] width 6 height 10
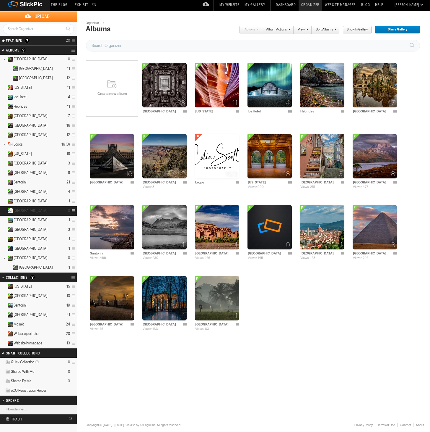
click at [73, 210] on span at bounding box center [73, 211] width 6 height 10
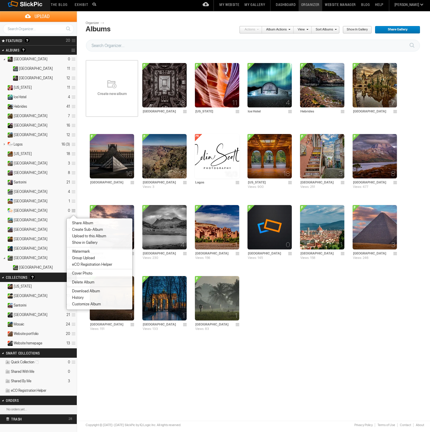
click at [86, 281] on span "Delete Album" at bounding box center [82, 282] width 24 height 5
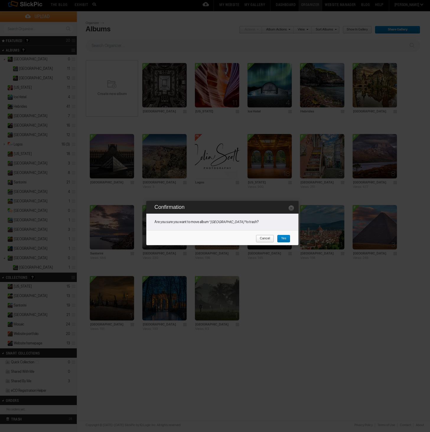
click at [286, 237] on link "Yes" at bounding box center [283, 239] width 13 height 8
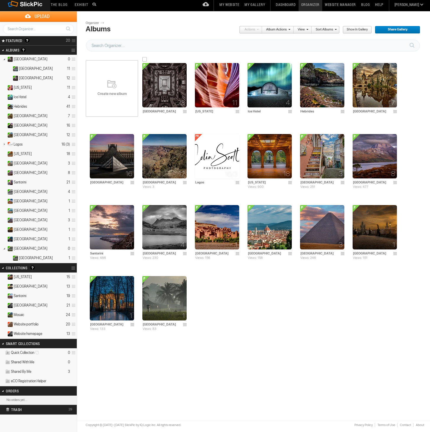
click at [186, 111] on span at bounding box center [186, 111] width 6 height 5
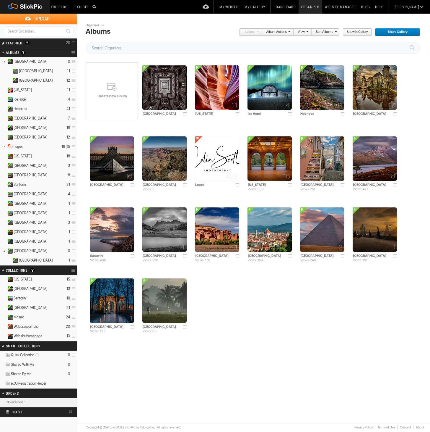
scroll to position [0, 0]
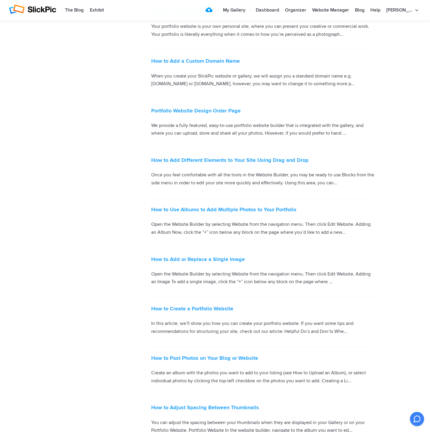
scroll to position [599, 0]
click at [208, 255] on link "How to Add or Replace a Single Image" at bounding box center [198, 258] width 94 height 7
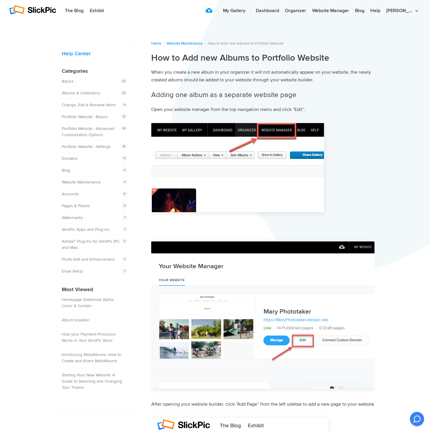
scroll to position [4, 0]
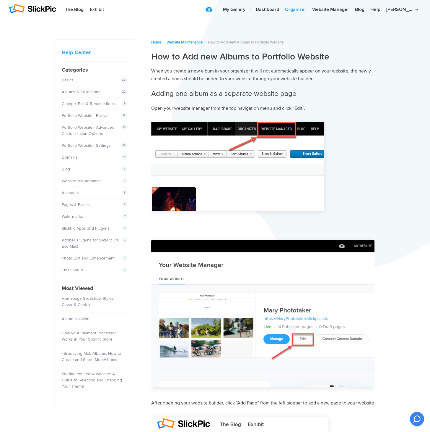
click at [309, 8] on link "Organizer" at bounding box center [295, 10] width 27 height 12
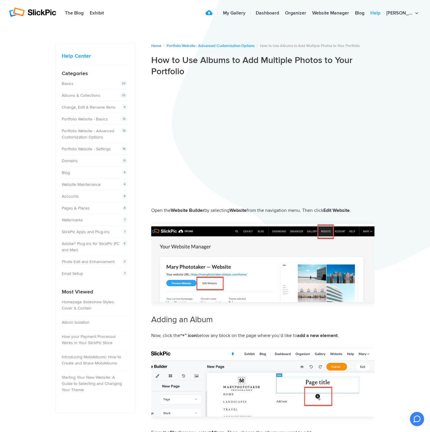
click at [384, 12] on link "Help" at bounding box center [376, 13] width 16 height 12
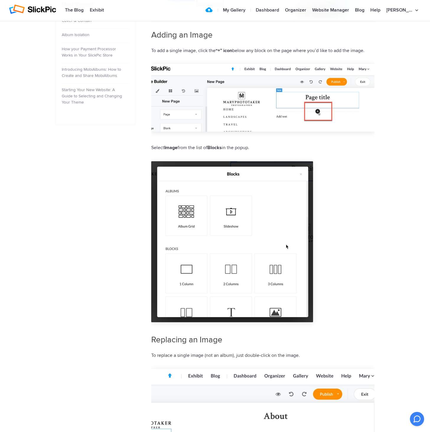
scroll to position [287, 0]
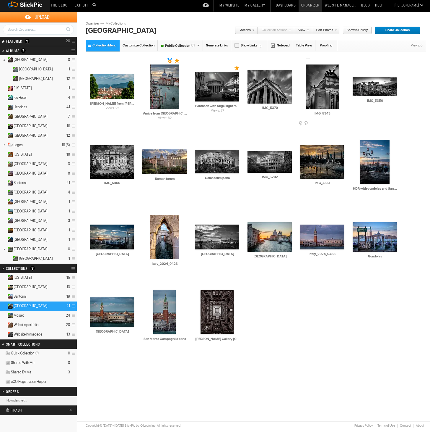
scroll to position [2, 0]
click at [268, 6] on link "My Gallery" at bounding box center [255, 5] width 26 height 14
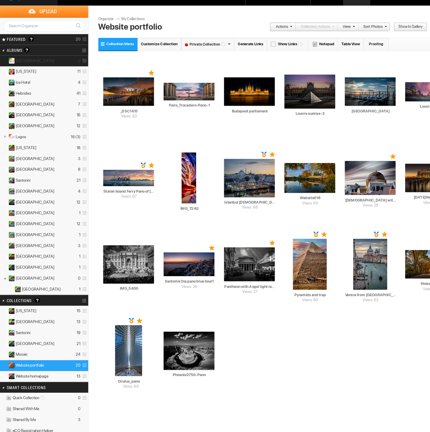
scroll to position [9, 0]
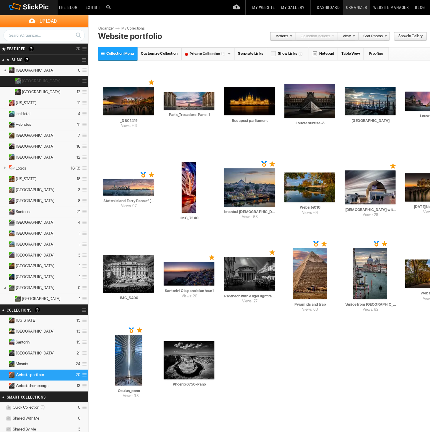
click at [37, 70] on details "Venice 11" at bounding box center [38, 71] width 77 height 9
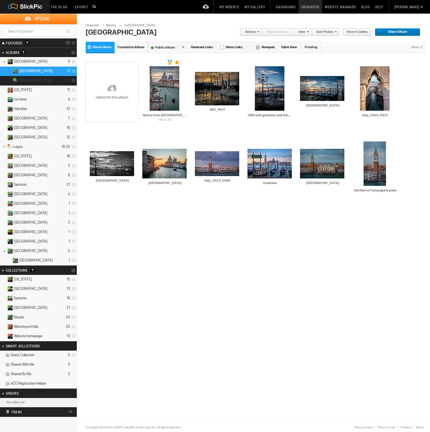
click at [46, 82] on details "Rome 12" at bounding box center [38, 80] width 77 height 9
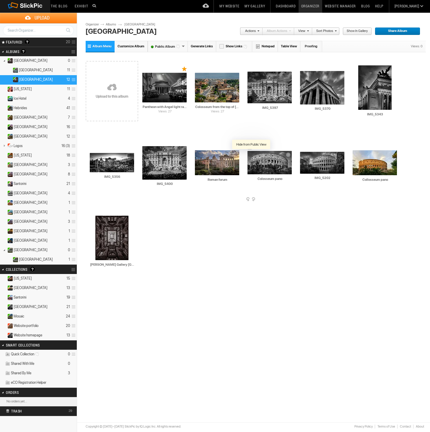
scroll to position [1, 0]
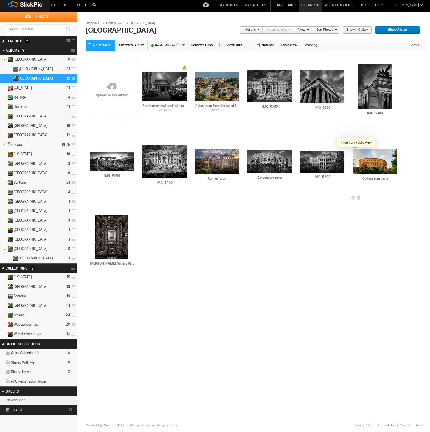
click at [358, 155] on div at bounding box center [357, 153] width 6 height 6
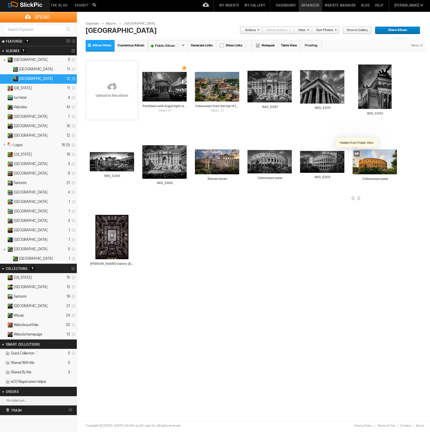
scroll to position [2, 0]
click at [69, 60] on icon "0" at bounding box center [69, 59] width 2 height 5
click at [72, 59] on span at bounding box center [73, 60] width 6 height 10
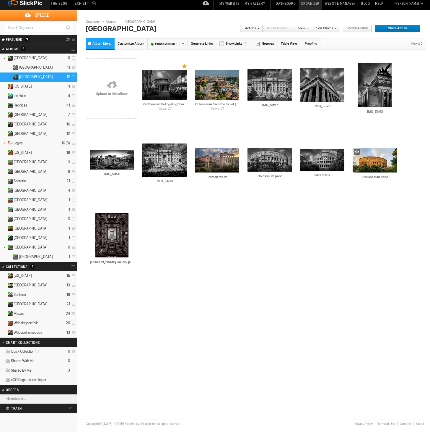
click at [322, 3] on link "Organizer" at bounding box center [311, 3] width 24 height 14
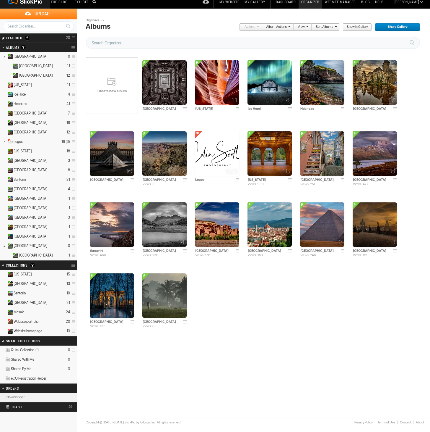
scroll to position [6, 0]
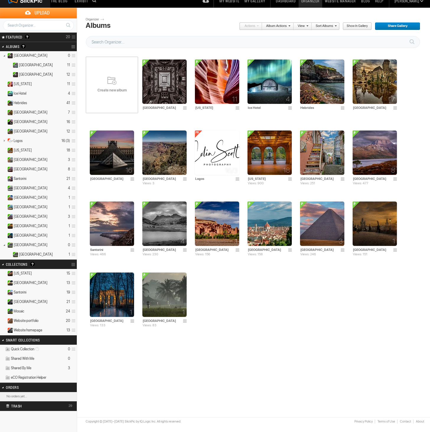
click at [73, 310] on span at bounding box center [73, 311] width 6 height 10
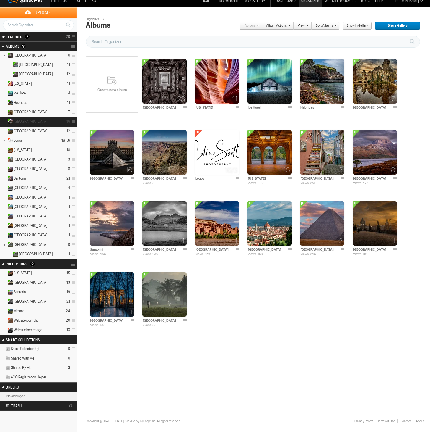
click at [74, 121] on span at bounding box center [73, 122] width 6 height 10
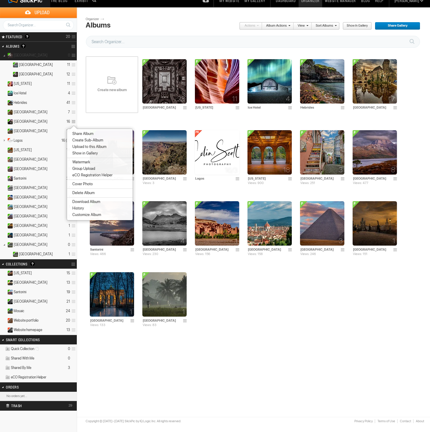
click at [74, 55] on span at bounding box center [73, 56] width 6 height 10
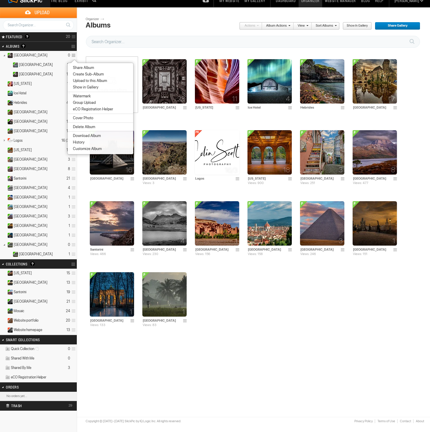
click at [59, 310] on details "Mosaic 24" at bounding box center [38, 310] width 77 height 9
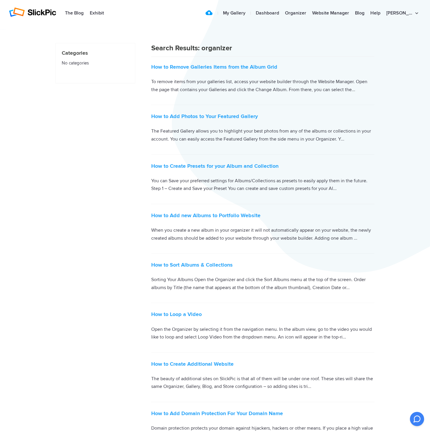
scroll to position [0, 0]
click at [211, 116] on link "How to Add Photos to Your Featured Gallery" at bounding box center [204, 116] width 107 height 7
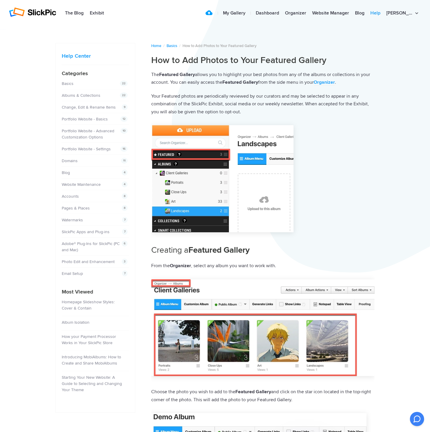
click at [384, 13] on link "Help" at bounding box center [376, 13] width 16 height 12
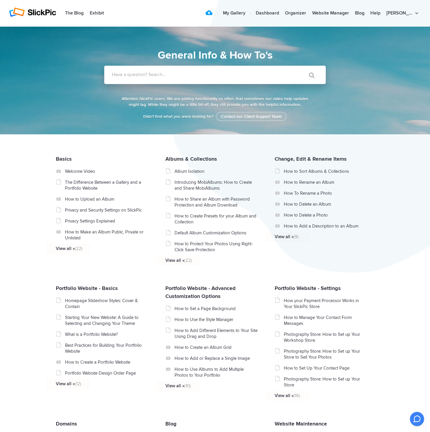
click at [180, 76] on label "Have a question? Search..." at bounding box center [223, 75] width 222 height 6
click at [180, 76] on input "Have a question? Search..." at bounding box center [202, 75] width 197 height 18
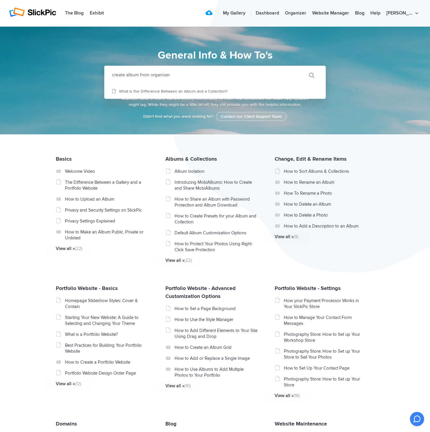
type input "create album from organiser"
click at [309, 75] on input "" at bounding box center [309, 75] width 25 height 14
click at [201, 160] on link "Albums & Collections" at bounding box center [192, 158] width 52 height 7
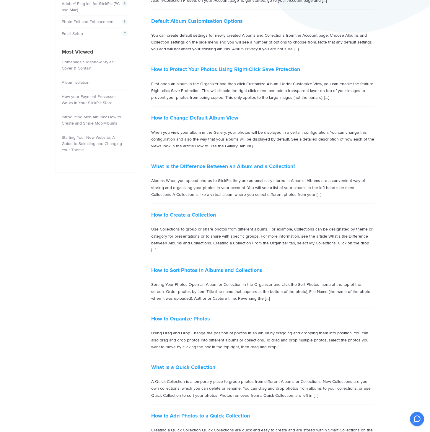
scroll to position [245, 0]
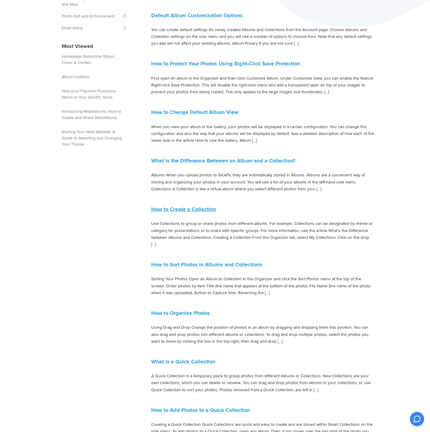
click at [196, 207] on link "How to Create a Collection" at bounding box center [183, 209] width 65 height 7
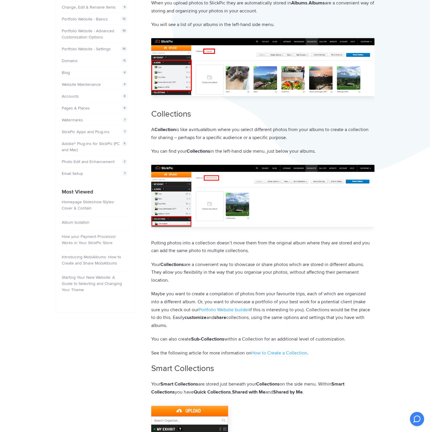
scroll to position [100, 0]
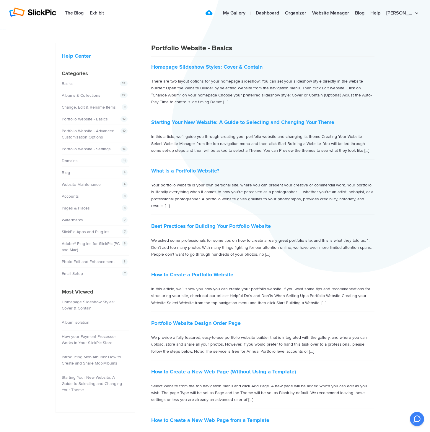
scroll to position [0, 0]
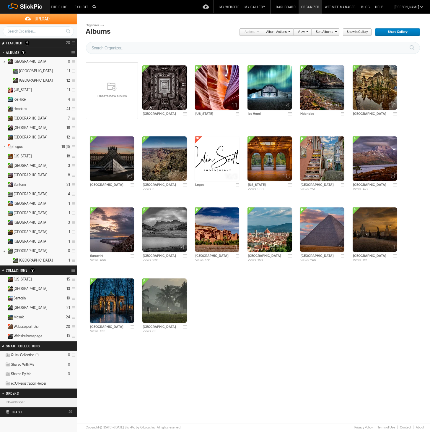
click at [35, 327] on span "Website portfolio" at bounding box center [26, 326] width 25 height 5
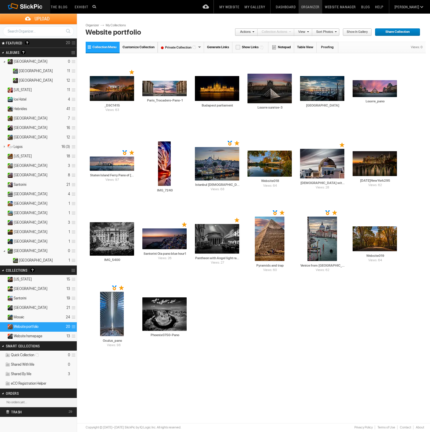
click at [20, 308] on details "Italy 21" at bounding box center [38, 307] width 77 height 9
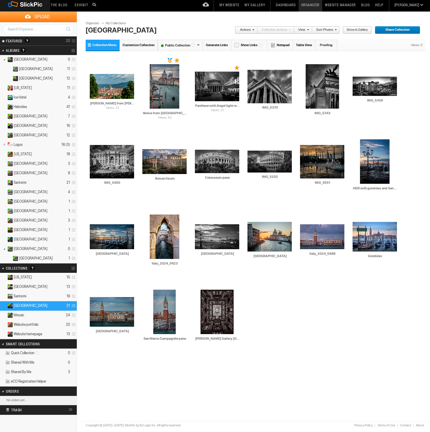
scroll to position [2, 0]
click at [73, 307] on span at bounding box center [73, 306] width 6 height 10
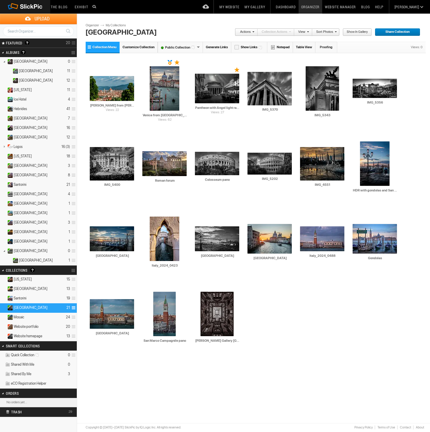
click at [73, 307] on span at bounding box center [73, 308] width 6 height 10
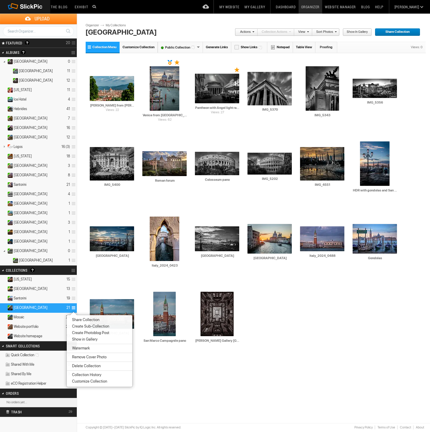
click at [85, 339] on span "Show in Gallery" at bounding box center [83, 339] width 27 height 5
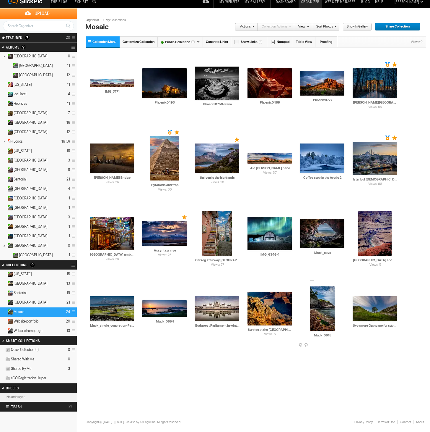
scroll to position [5, 0]
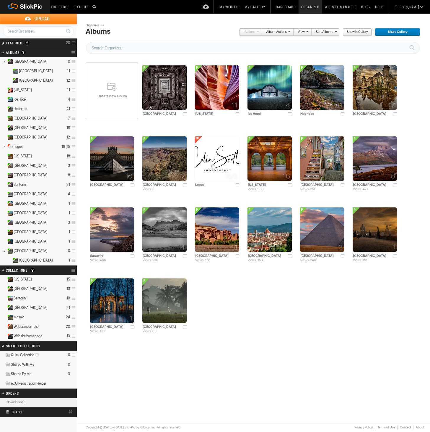
click at [268, 7] on link "My Gallery" at bounding box center [255, 7] width 26 height 14
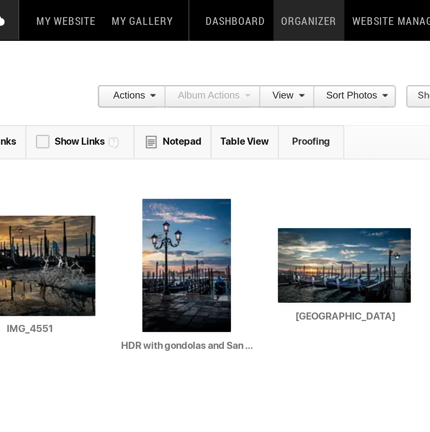
click at [263, 29] on link "Album Actions" at bounding box center [277, 32] width 28 height 8
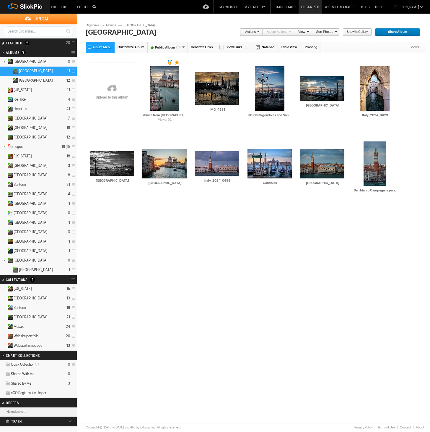
click at [33, 335] on span "Website portfolio" at bounding box center [26, 335] width 25 height 5
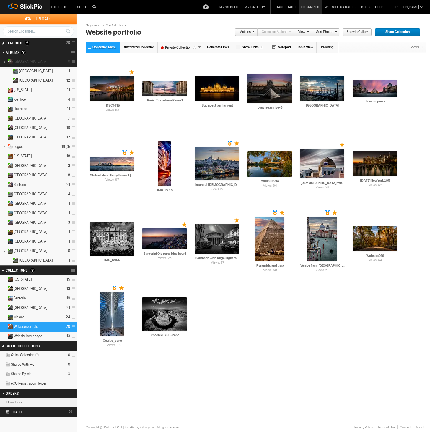
click at [75, 62] on span at bounding box center [73, 62] width 6 height 10
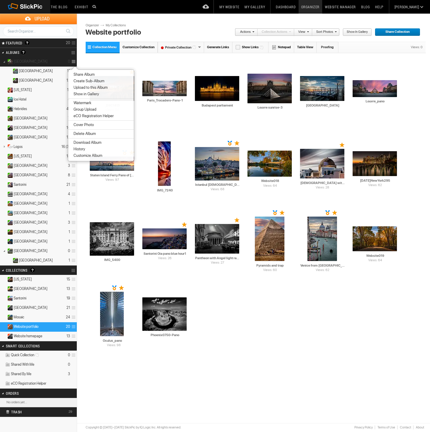
click at [33, 60] on details "Italy 0" at bounding box center [38, 61] width 77 height 9
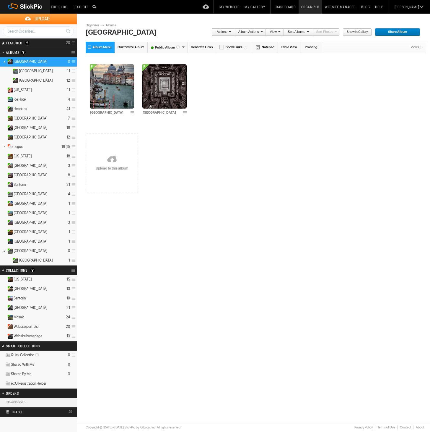
click at [167, 45] on div "Public Album" at bounding box center [168, 47] width 40 height 11
click at [172, 77] on font "Private Album" at bounding box center [165, 77] width 35 height 4
click at [33, 327] on span "Website portfolio" at bounding box center [26, 326] width 25 height 5
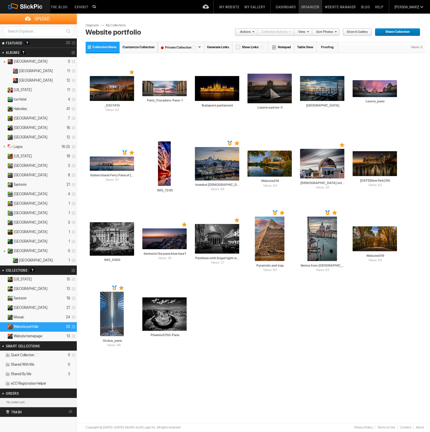
scroll to position [0, 0]
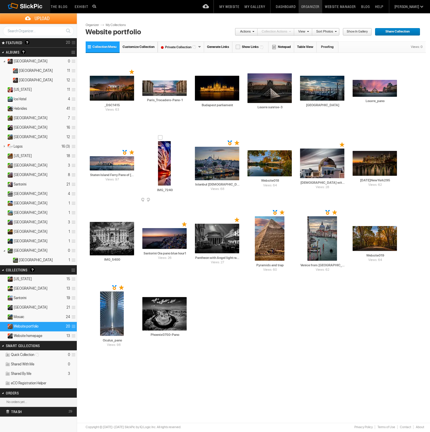
click at [160, 136] on div at bounding box center [160, 137] width 5 height 5
click at [186, 198] on span at bounding box center [186, 200] width 6 height 5
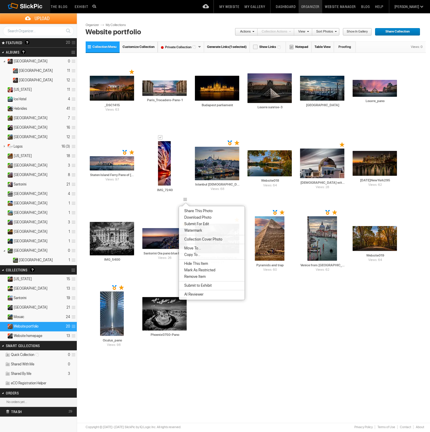
click at [202, 277] on span "Remove Item" at bounding box center [194, 276] width 23 height 5
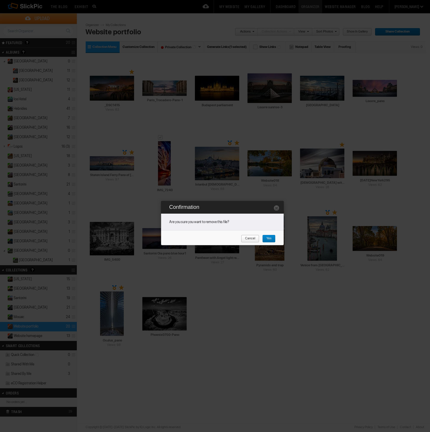
click at [270, 237] on span "Yes" at bounding box center [266, 239] width 9 height 8
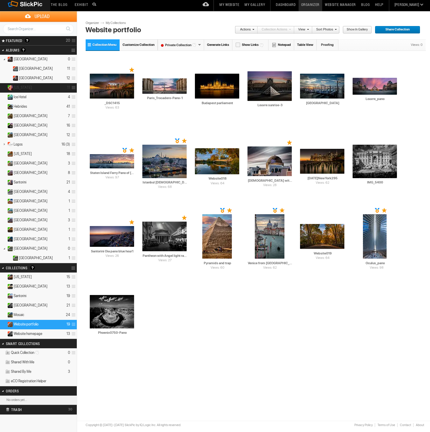
scroll to position [2, 0]
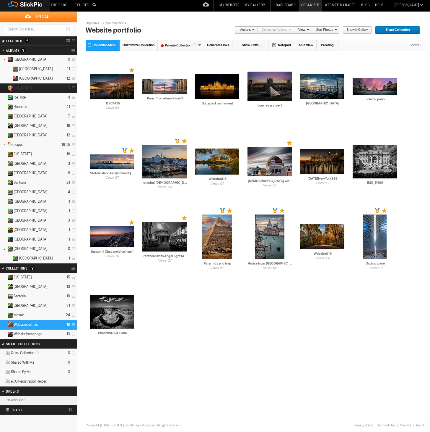
click at [17, 85] on details "Arizona 11" at bounding box center [38, 87] width 77 height 9
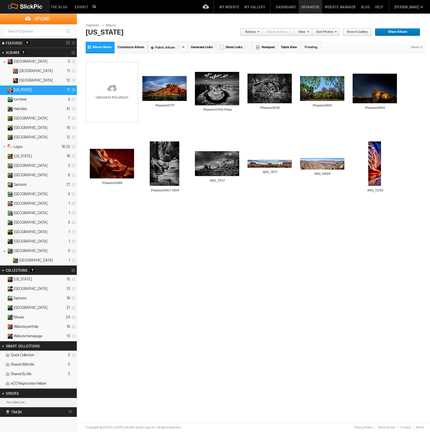
click at [30, 326] on span "Website portfolio" at bounding box center [26, 326] width 25 height 5
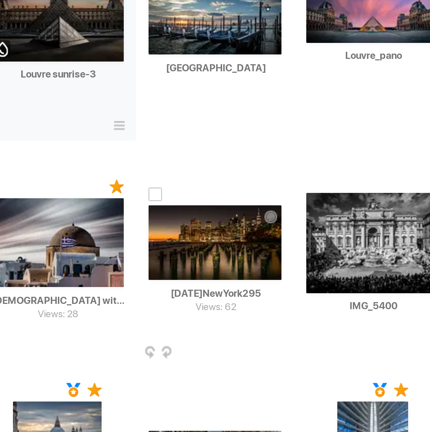
click at [300, 138] on td "Views: 62 AI 27Oct2023NewYork295 HTML: Direct: Forum: Photo ID: 21609336 More..." at bounding box center [322, 172] width 44 height 68
click at [300, 63] on td "AI Italy_2024_0400 HTML: Direct: Forum: Photo ID: 22810392 More..." at bounding box center [322, 97] width 44 height 68
click at [356, 131] on div at bounding box center [359, 134] width 6 height 6
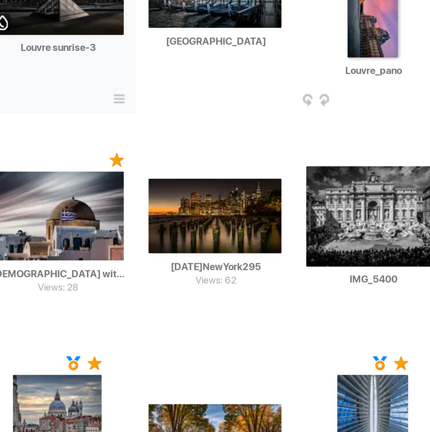
scroll to position [8, 0]
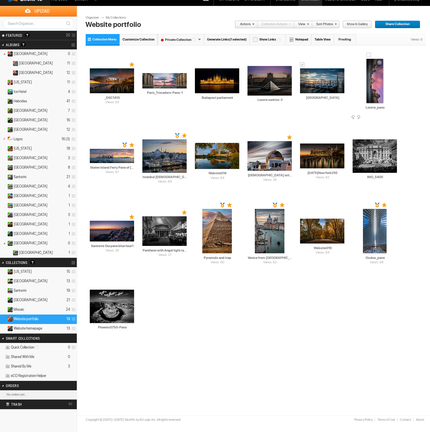
drag, startPoint x: 378, startPoint y: 86, endPoint x: 375, endPoint y: 81, distance: 5.4
click at [375, 81] on img at bounding box center [375, 81] width 17 height 44
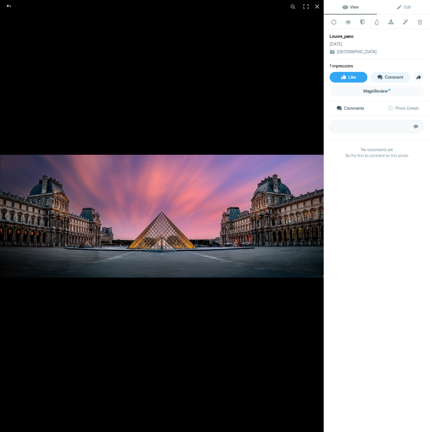
scroll to position [0, 0]
click at [11, 6] on div at bounding box center [8, 6] width 21 height 12
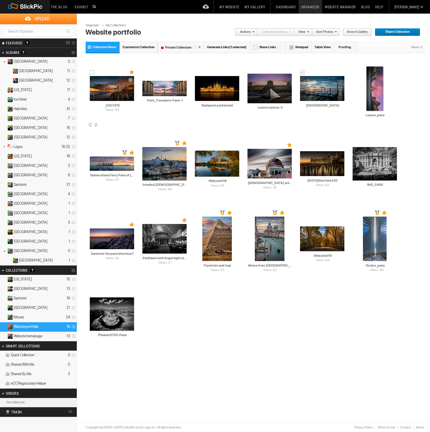
click at [106, 87] on img at bounding box center [112, 88] width 44 height 25
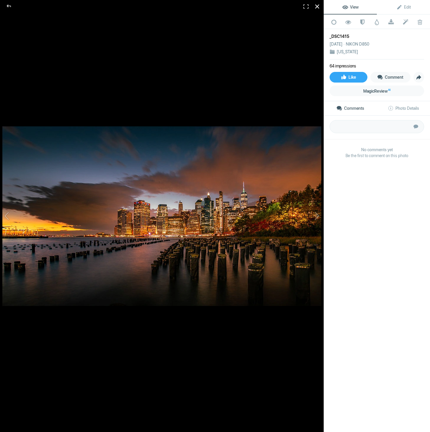
click at [319, 5] on div at bounding box center [317, 6] width 13 height 13
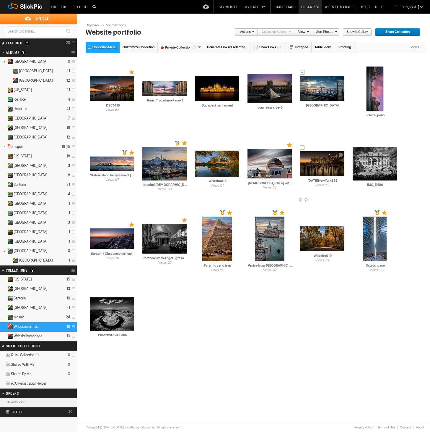
click at [327, 171] on img at bounding box center [322, 163] width 44 height 25
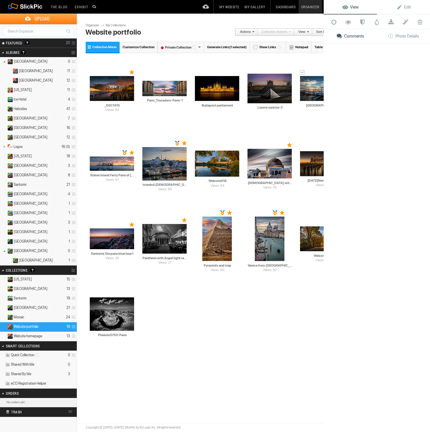
click at [327, 171] on div "View Edit Add to Quick Collection Remove from Quick Collection Hide from Public…" at bounding box center [377, 216] width 106 height 432
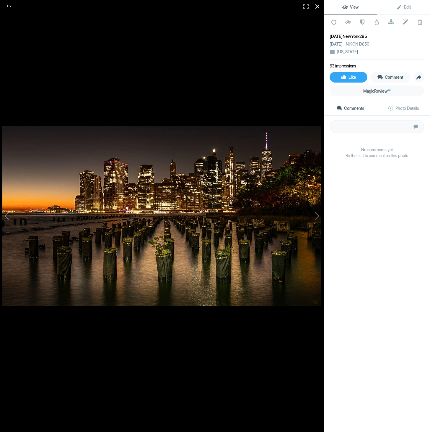
click at [316, 6] on div at bounding box center [317, 6] width 13 height 13
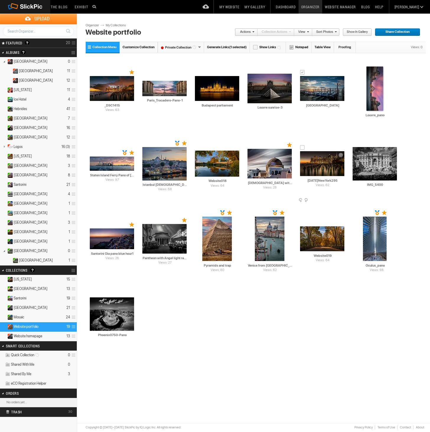
click at [344, 200] on span at bounding box center [344, 200] width 6 height 5
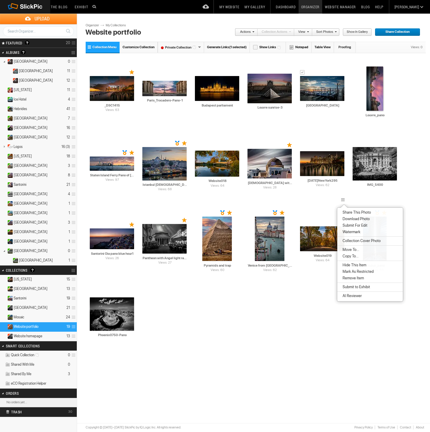
click at [352, 277] on span "Remove Item" at bounding box center [352, 277] width 23 height 5
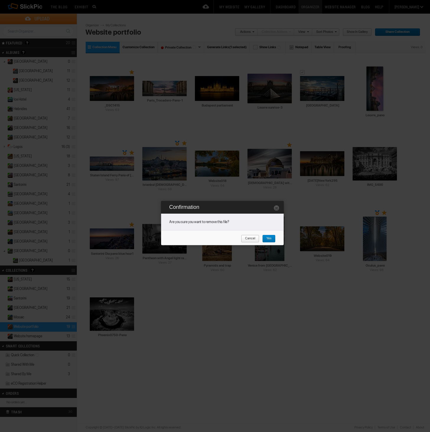
click at [271, 237] on span "Yes" at bounding box center [266, 239] width 9 height 8
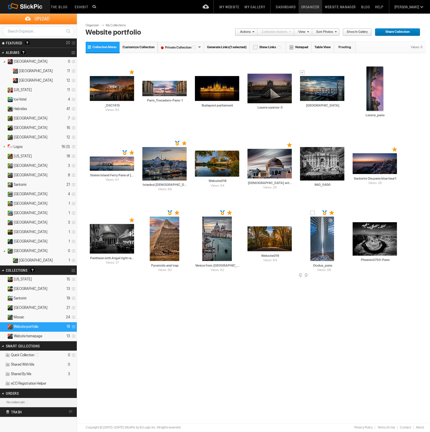
click at [343, 274] on span at bounding box center [344, 275] width 6 height 5
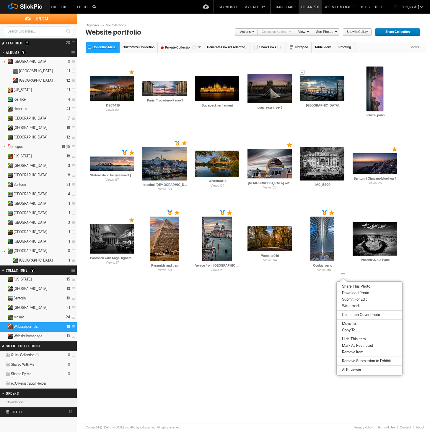
click at [356, 352] on span "Remove Item" at bounding box center [352, 351] width 23 height 5
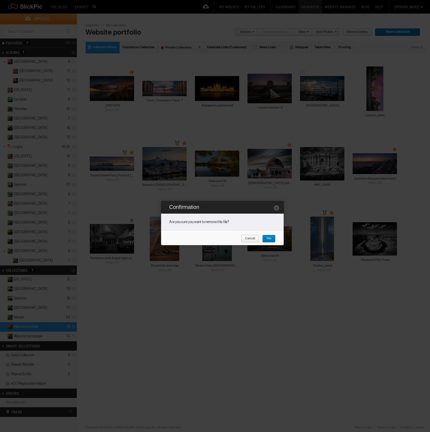
click at [267, 237] on span "Yes" at bounding box center [266, 239] width 9 height 8
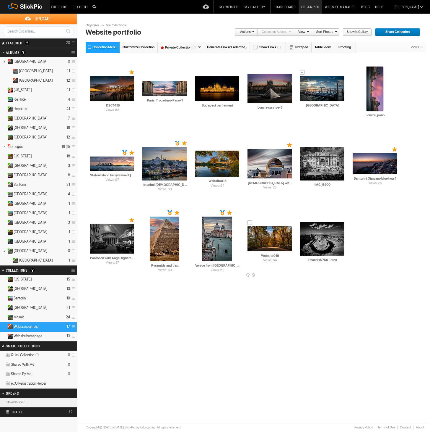
scroll to position [1, 0]
click at [374, 89] on img at bounding box center [375, 88] width 17 height 44
click at [0, 0] on div "View Edit Add to Quick Collection Remove from Quick Collection Hide from Public…" at bounding box center [0, 0] width 0 height 0
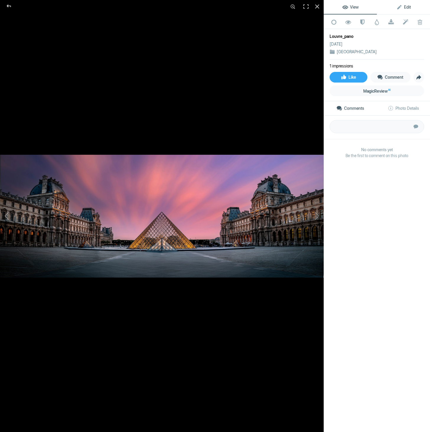
click at [407, 7] on span "Edit" at bounding box center [404, 7] width 14 height 5
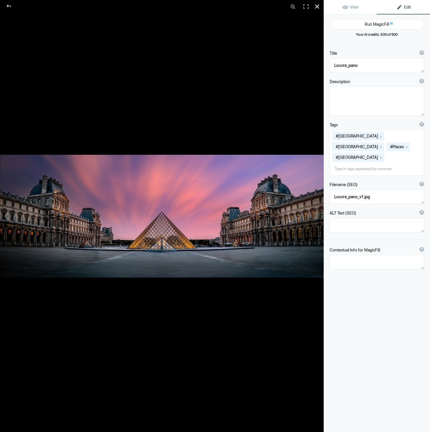
click at [317, 6] on div at bounding box center [317, 6] width 13 height 13
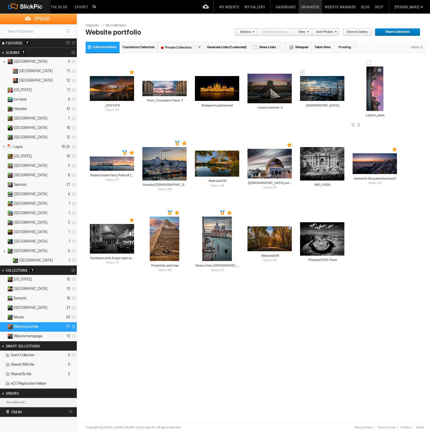
click at [395, 123] on span at bounding box center [397, 125] width 6 height 5
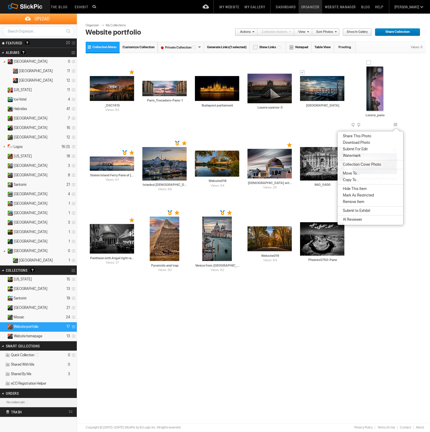
click at [354, 124] on div at bounding box center [353, 125] width 6 height 6
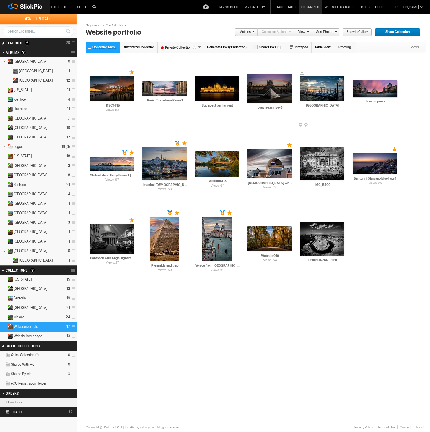
drag, startPoint x: 326, startPoint y: 119, endPoint x: 330, endPoint y: 119, distance: 4.1
click at [326, 119] on td "AI Italy_2024_0400 HTML: Direct: Forum: Photo ID: 22810392 More..." at bounding box center [322, 88] width 44 height 68
click at [24, 279] on span "[US_STATE]" at bounding box center [23, 279] width 18 height 5
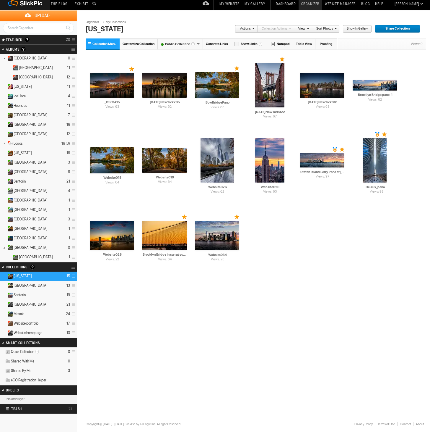
scroll to position [4, 1]
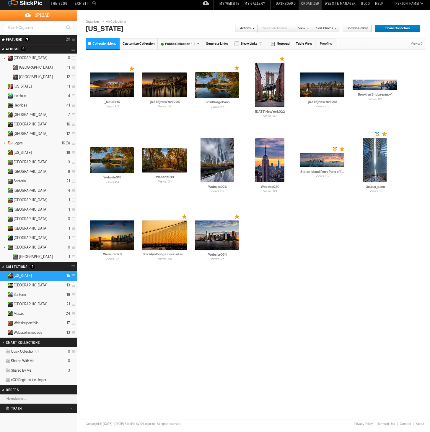
click at [73, 277] on span at bounding box center [73, 276] width 6 height 10
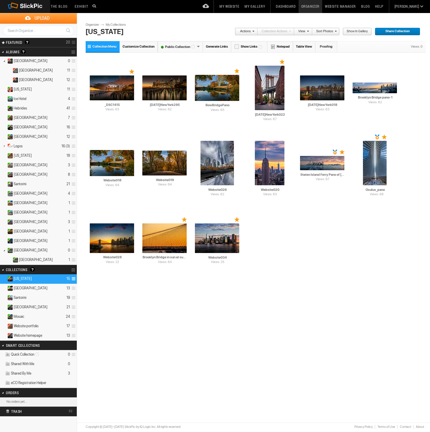
scroll to position [0, 0]
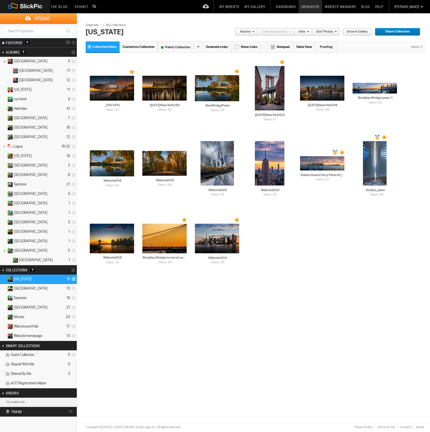
click at [73, 279] on span at bounding box center [73, 279] width 6 height 10
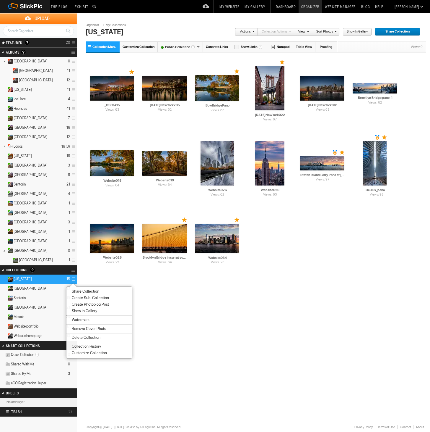
click at [78, 309] on span "Show in Gallery" at bounding box center [83, 310] width 27 height 5
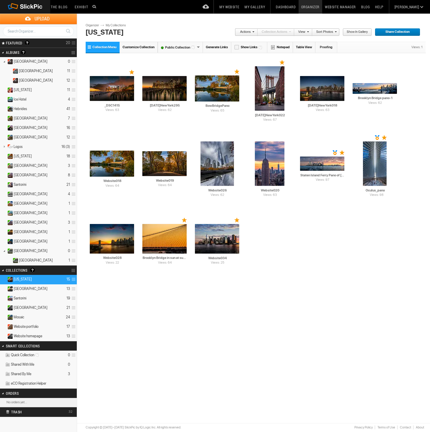
click at [27, 297] on details "Santorini 19" at bounding box center [38, 298] width 77 height 9
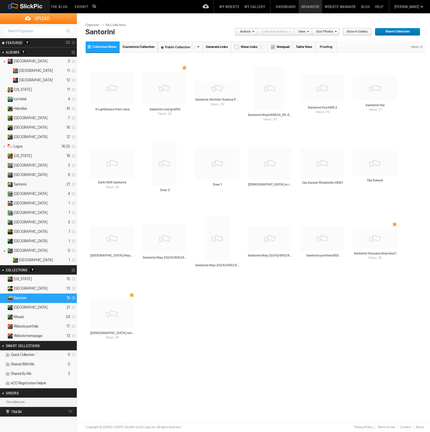
scroll to position [2, 0]
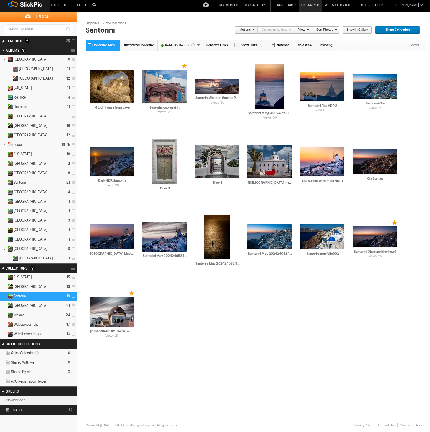
click at [73, 295] on span at bounding box center [73, 296] width 6 height 10
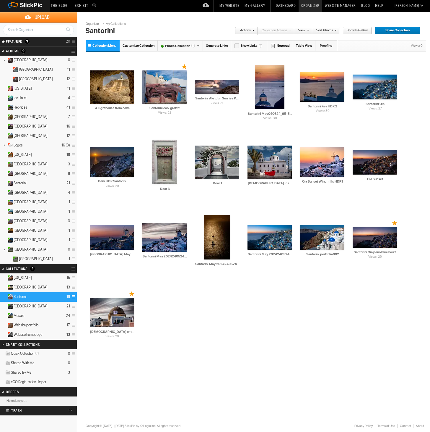
scroll to position [2, 0]
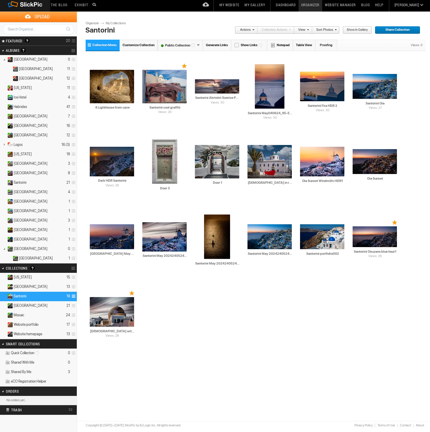
click at [74, 295] on span at bounding box center [73, 296] width 6 height 10
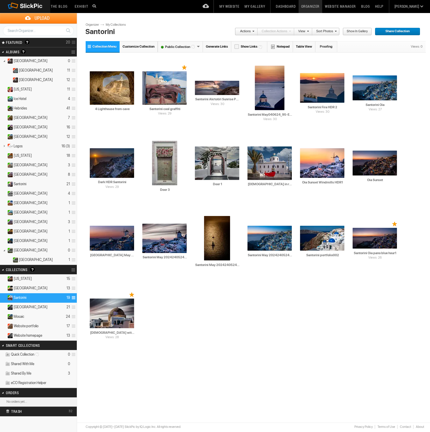
scroll to position [0, 0]
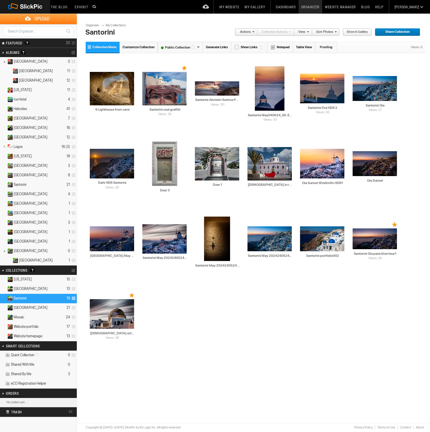
click at [72, 298] on span at bounding box center [73, 298] width 6 height 10
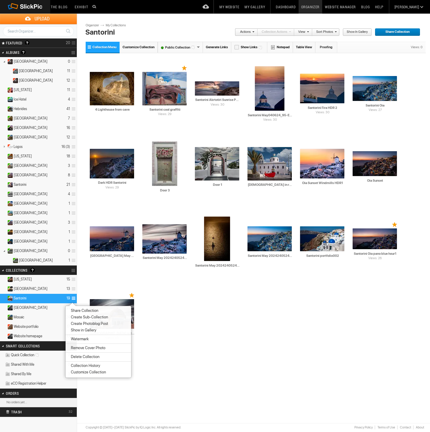
click at [85, 330] on span "Show in Gallery" at bounding box center [82, 330] width 27 height 5
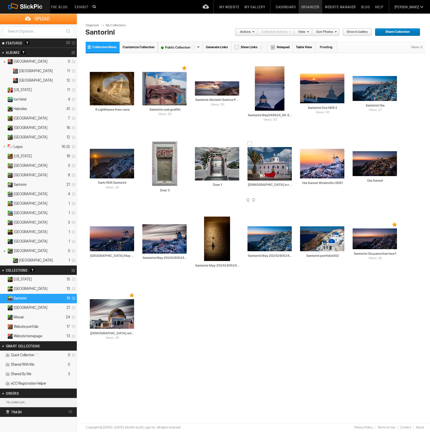
click at [290, 199] on span at bounding box center [291, 200] width 6 height 5
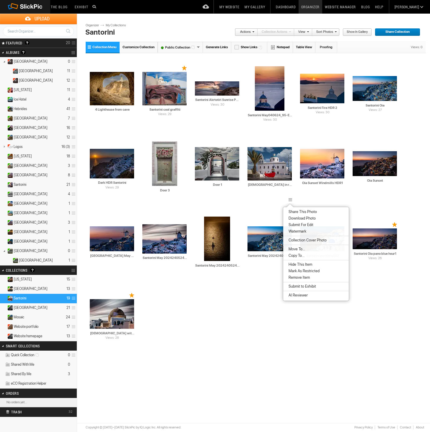
click at [304, 264] on span "Hide This Item" at bounding box center [299, 264] width 25 height 5
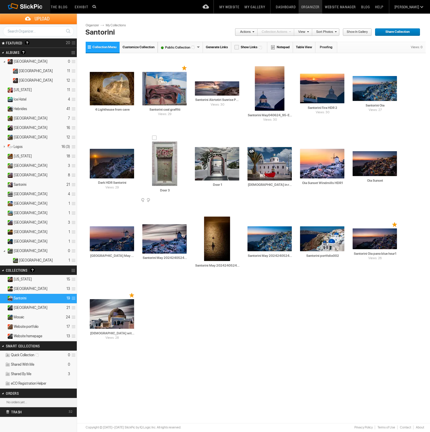
click at [172, 174] on img at bounding box center [164, 163] width 25 height 44
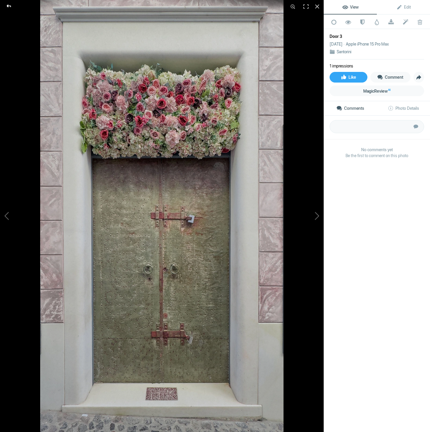
click at [12, 7] on div at bounding box center [8, 6] width 21 height 12
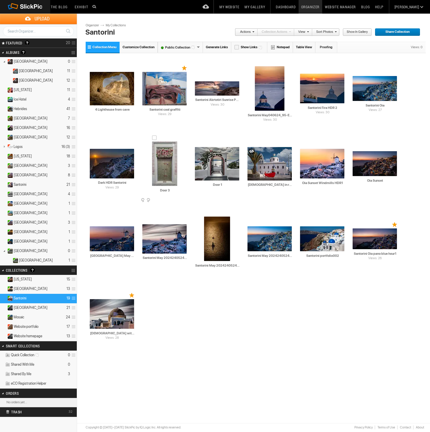
click at [186, 199] on span at bounding box center [186, 200] width 6 height 5
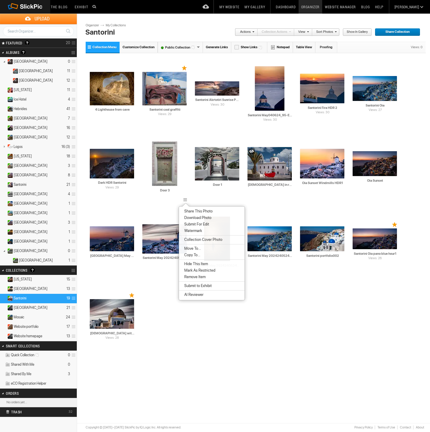
click at [194, 264] on span "Hide This Item" at bounding box center [195, 263] width 25 height 5
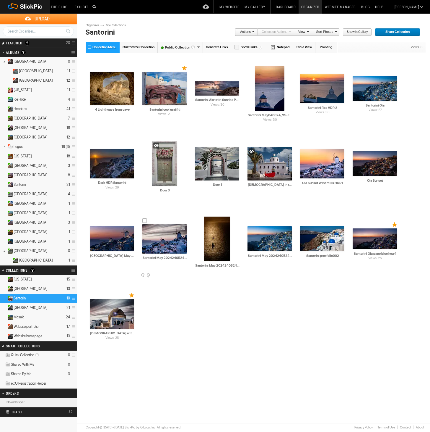
click at [185, 275] on span at bounding box center [186, 275] width 6 height 5
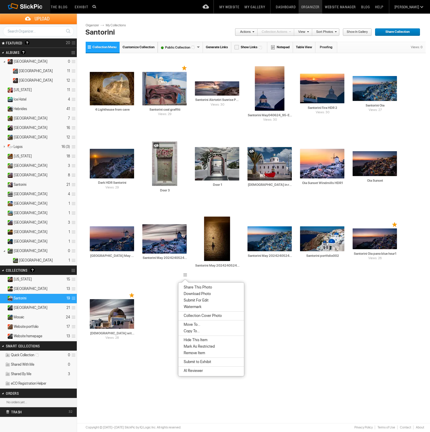
click at [196, 341] on span "Hide This Item" at bounding box center [194, 339] width 25 height 5
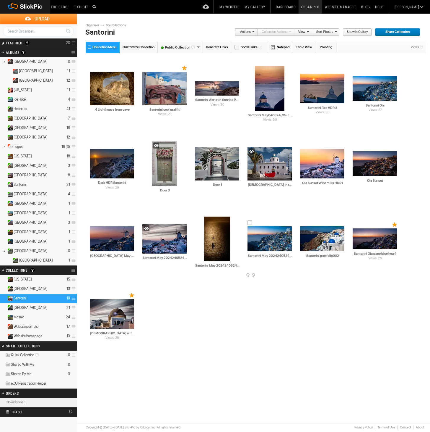
click at [293, 274] on span at bounding box center [291, 275] width 6 height 5
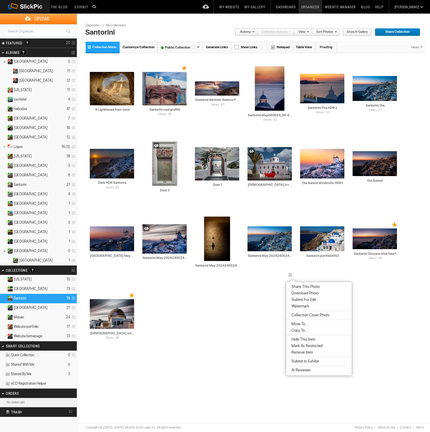
click at [301, 339] on span "Hide This Item" at bounding box center [302, 339] width 25 height 5
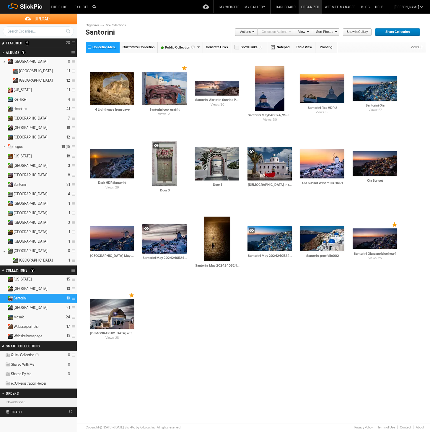
scroll to position [1, 0]
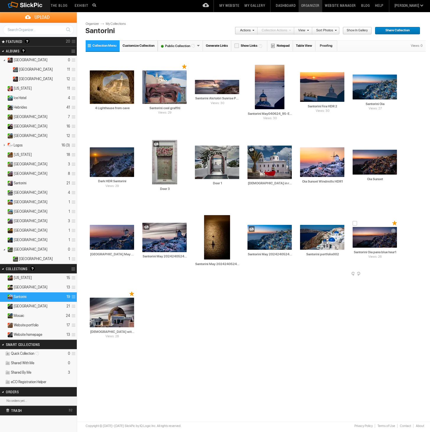
click at [395, 273] on span at bounding box center [397, 274] width 6 height 5
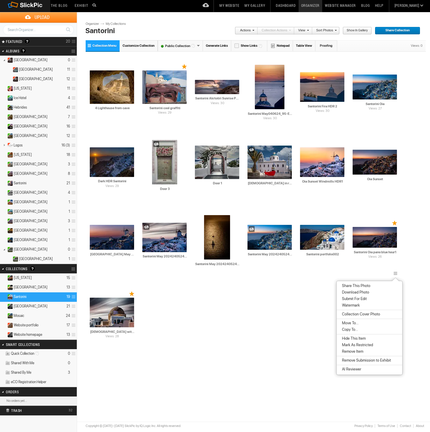
click at [367, 337] on li "Hide This Item" at bounding box center [370, 338] width 66 height 7
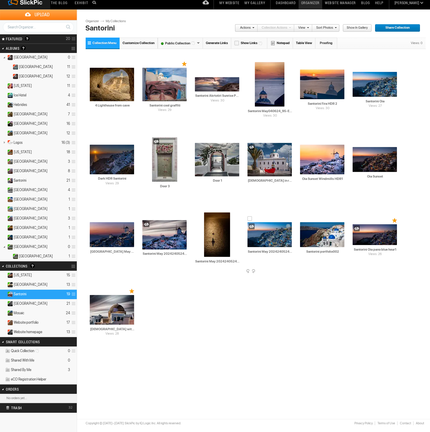
scroll to position [5, 0]
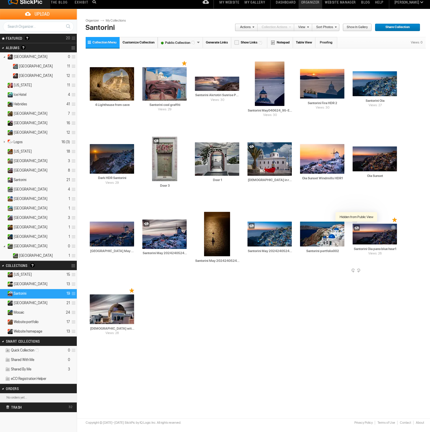
click at [357, 228] on div at bounding box center [357, 228] width 6 height 6
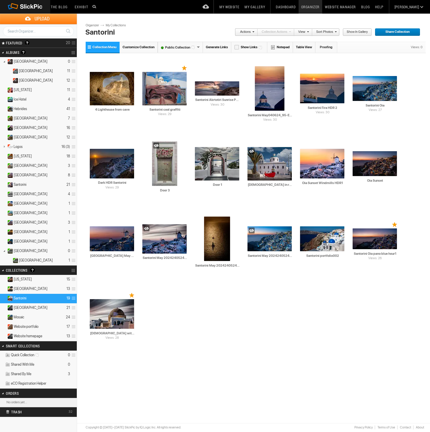
scroll to position [0, 0]
click at [23, 318] on span "Mosaic" at bounding box center [19, 316] width 11 height 5
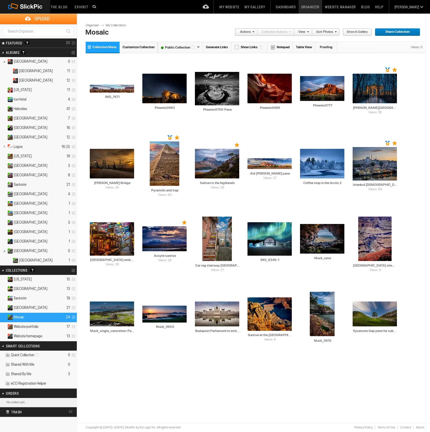
click at [74, 270] on link "Collection Options" at bounding box center [74, 270] width 6 height 8
click at [77, 283] on span "Create New Collection" at bounding box center [90, 282] width 39 height 5
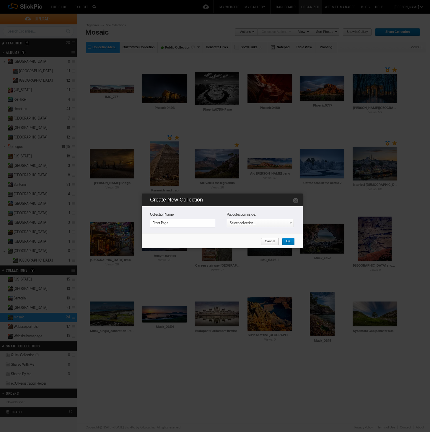
type input "Front Page"
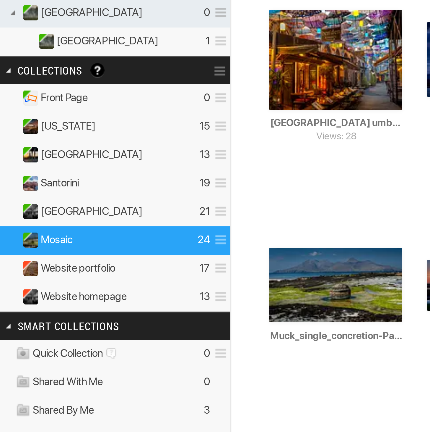
scroll to position [24, 0]
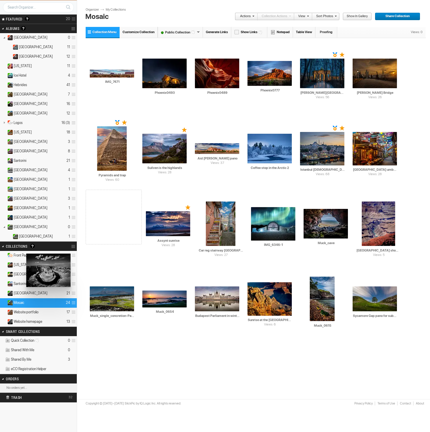
drag, startPoint x: 217, startPoint y: 77, endPoint x: 26, endPoint y: 253, distance: 260.4
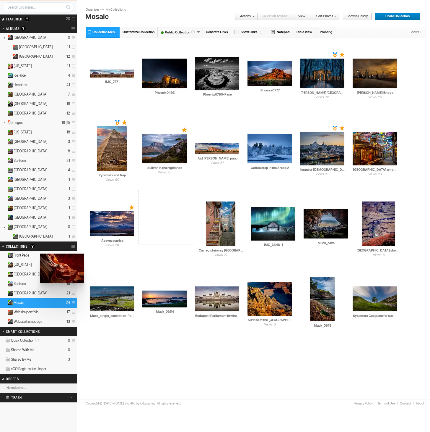
drag, startPoint x: 275, startPoint y: 80, endPoint x: 39, endPoint y: 253, distance: 293.1
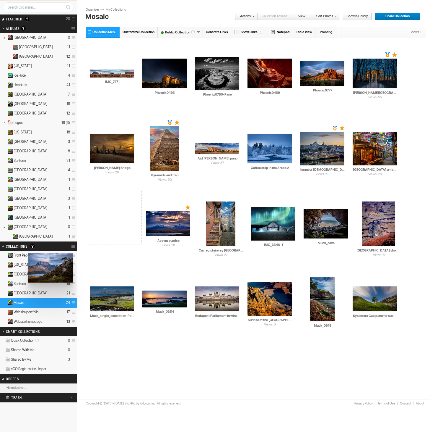
drag, startPoint x: 214, startPoint y: 150, endPoint x: 27, endPoint y: 253, distance: 212.6
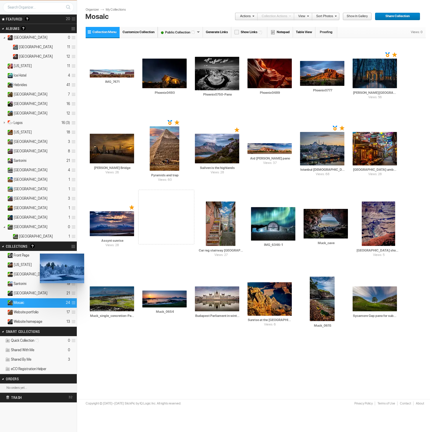
drag, startPoint x: 327, startPoint y: 142, endPoint x: 39, endPoint y: 253, distance: 308.3
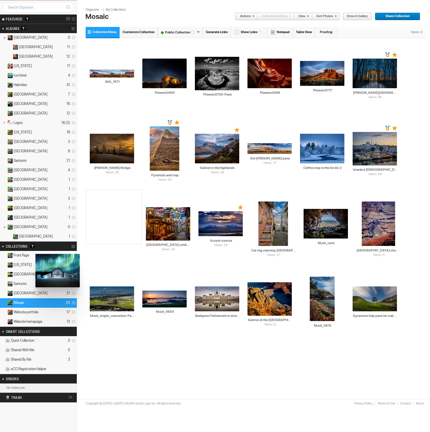
drag, startPoint x: 279, startPoint y: 218, endPoint x: 35, endPoint y: 254, distance: 247.0
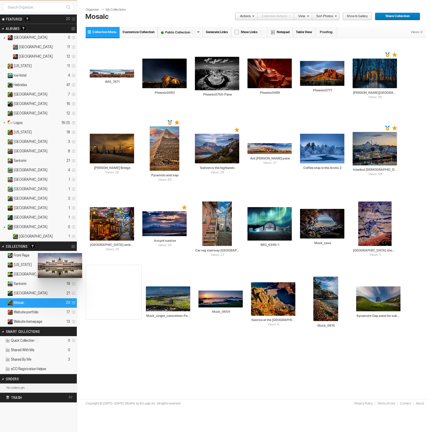
drag, startPoint x: 220, startPoint y: 296, endPoint x: 38, endPoint y: 253, distance: 187.8
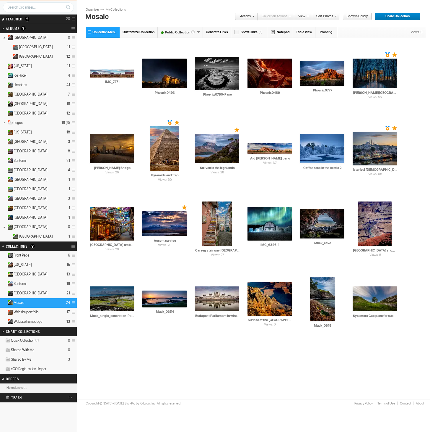
click at [52, 254] on details "Front Page 6" at bounding box center [38, 255] width 77 height 9
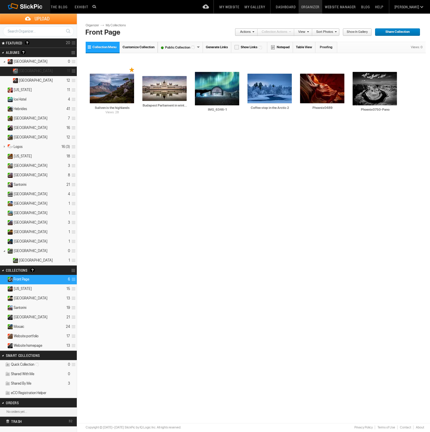
click at [37, 70] on details "Venice 11" at bounding box center [38, 71] width 77 height 9
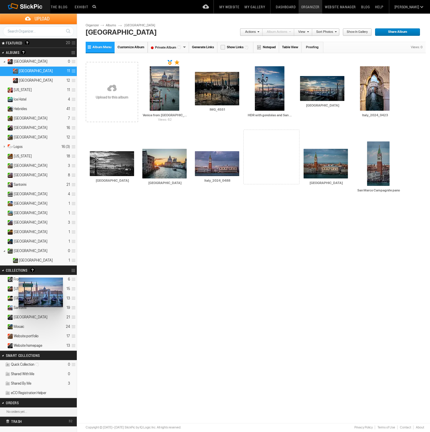
drag, startPoint x: 271, startPoint y: 168, endPoint x: 18, endPoint y: 277, distance: 275.9
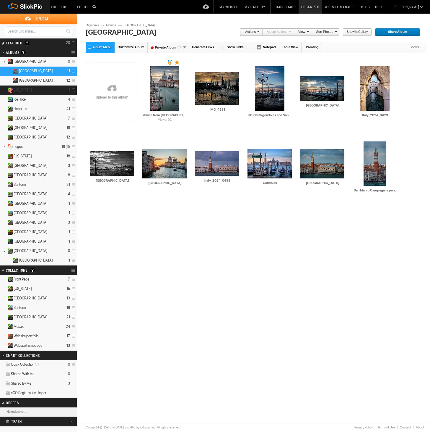
click at [34, 90] on details "Arizona 11" at bounding box center [38, 89] width 77 height 9
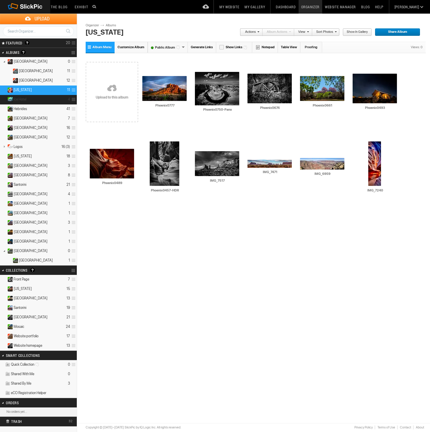
click at [27, 99] on details "Ice Hotel 4" at bounding box center [38, 99] width 77 height 9
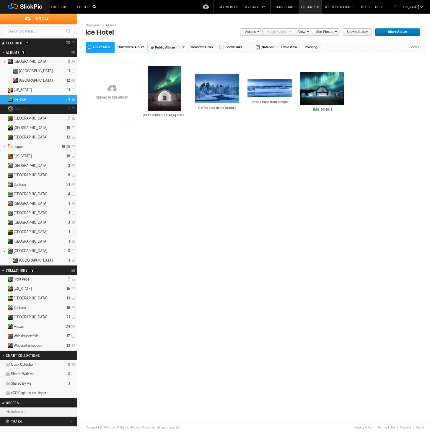
click at [26, 109] on span "Hebrides" at bounding box center [21, 108] width 14 height 5
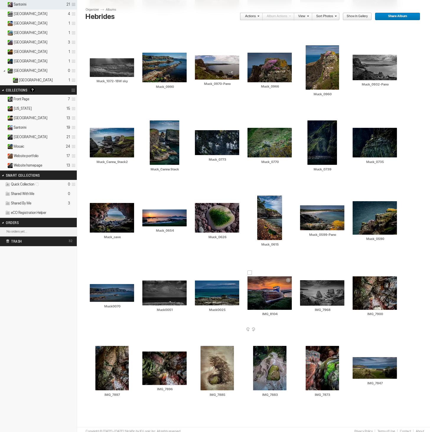
scroll to position [179, 0]
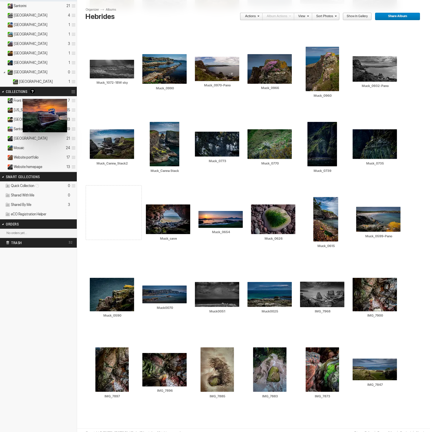
drag, startPoint x: 278, startPoint y: 290, endPoint x: 22, endPoint y: 98, distance: 320.1
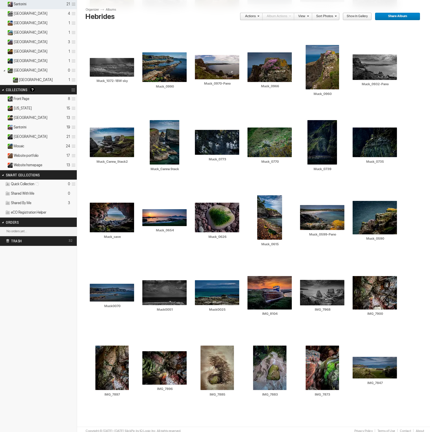
scroll to position [179, 0]
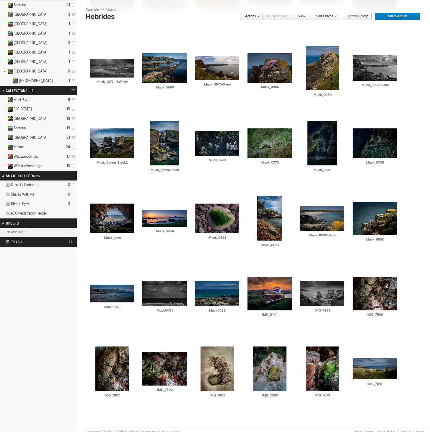
click at [24, 111] on span "[US_STATE]" at bounding box center [23, 109] width 18 height 5
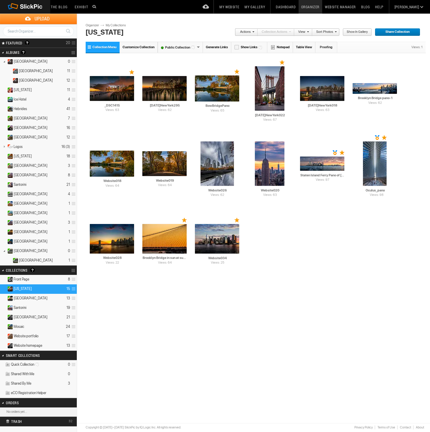
scroll to position [1, 0]
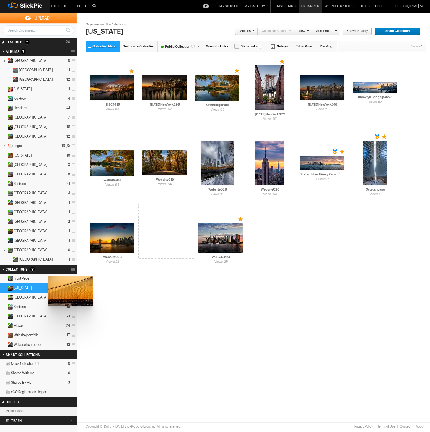
drag, startPoint x: 166, startPoint y: 238, endPoint x: 48, endPoint y: 276, distance: 124.2
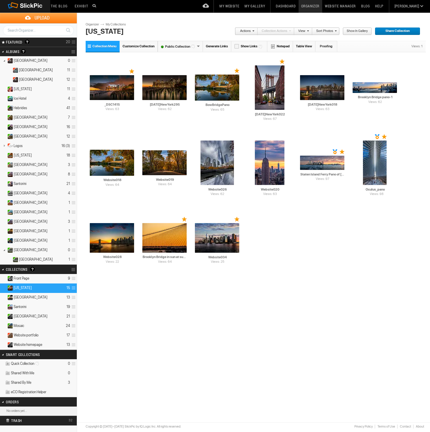
click at [45, 297] on details "[GEOGRAPHIC_DATA] 13" at bounding box center [38, 297] width 77 height 9
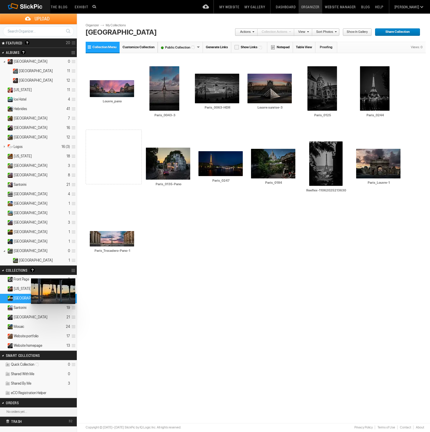
drag, startPoint x: 171, startPoint y: 88, endPoint x: 30, endPoint y: 278, distance: 236.6
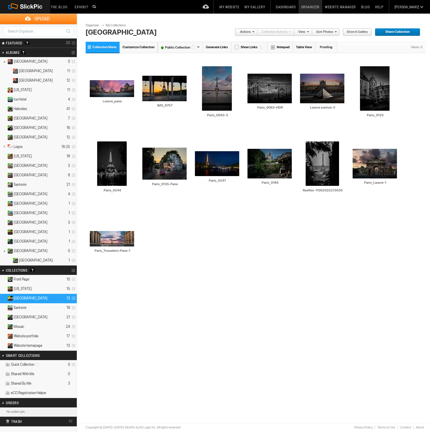
click at [26, 307] on span "Santorini" at bounding box center [20, 307] width 13 height 5
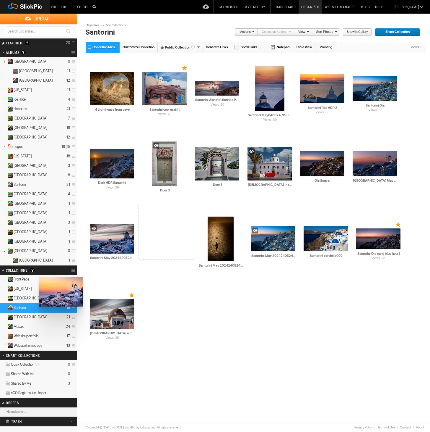
drag, startPoint x: 315, startPoint y: 166, endPoint x: 38, endPoint y: 277, distance: 298.1
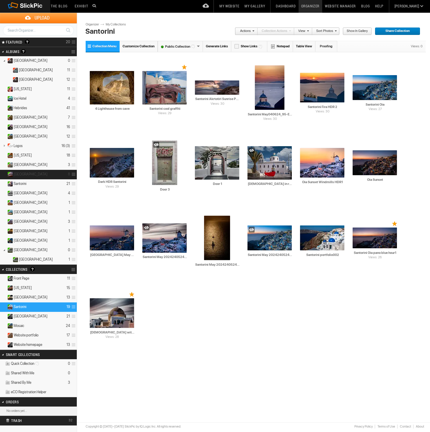
scroll to position [3, 0]
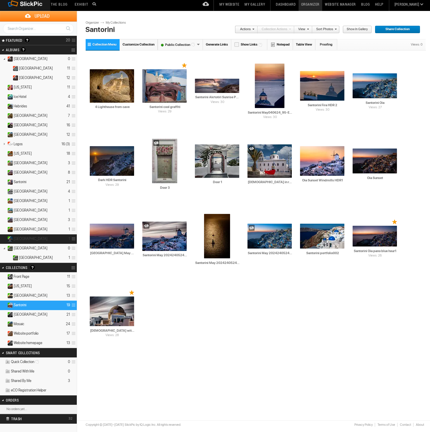
click at [22, 238] on span "[GEOGRAPHIC_DATA]" at bounding box center [31, 238] width 34 height 5
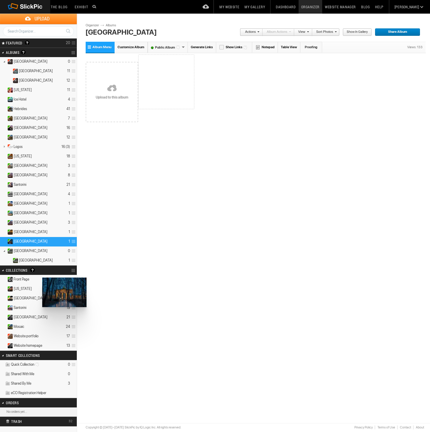
drag, startPoint x: 176, startPoint y: 91, endPoint x: 42, endPoint y: 277, distance: 229.4
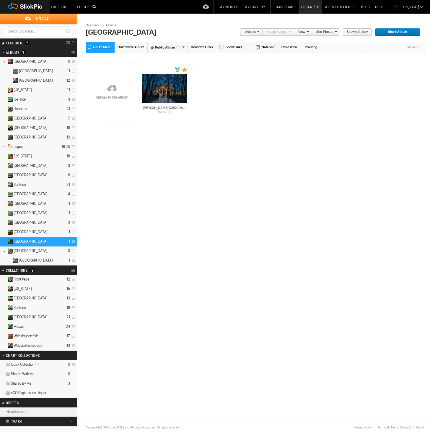
click at [27, 279] on span "Front Page" at bounding box center [22, 279] width 16 height 5
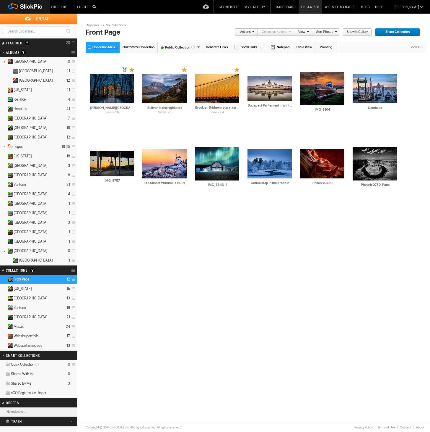
click at [73, 279] on span at bounding box center [73, 279] width 6 height 10
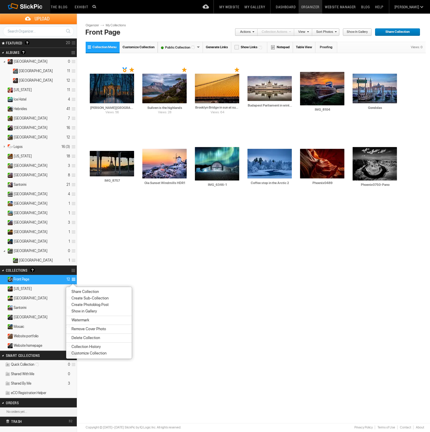
click at [79, 309] on span "Show in Gallery" at bounding box center [83, 311] width 27 height 5
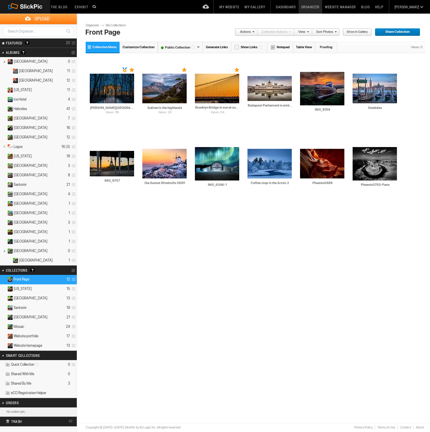
click at [34, 336] on span "Website portfolio" at bounding box center [26, 335] width 25 height 5
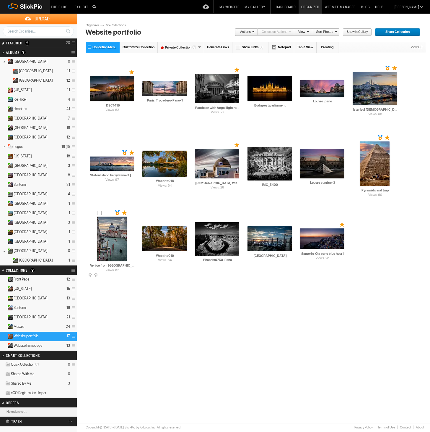
click at [133, 275] on span at bounding box center [134, 275] width 6 height 5
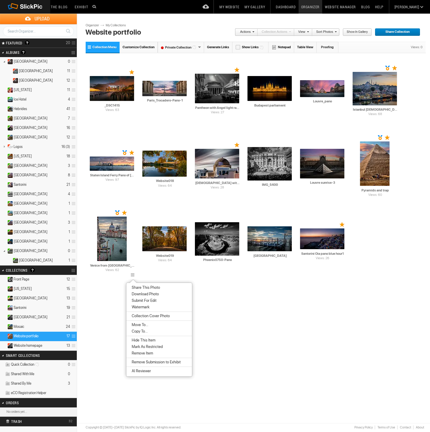
click at [139, 341] on span "Hide This Item" at bounding box center [142, 340] width 25 height 5
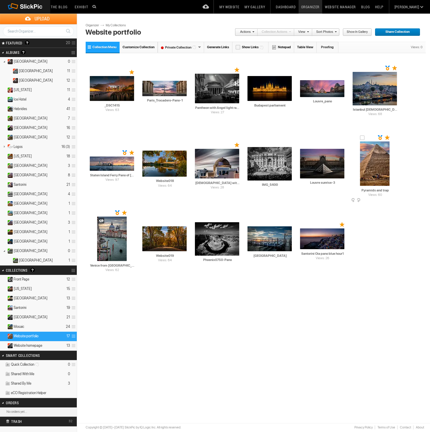
click at [396, 200] on span at bounding box center [397, 200] width 6 height 5
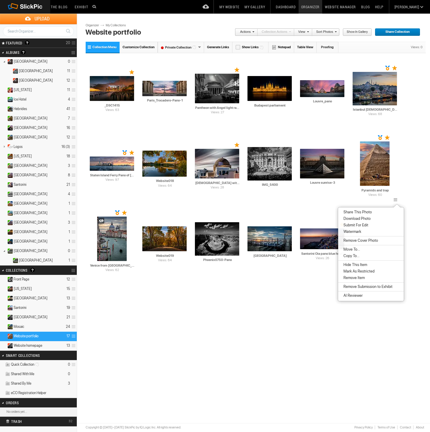
click at [359, 264] on span "Hide This Item" at bounding box center [354, 264] width 25 height 5
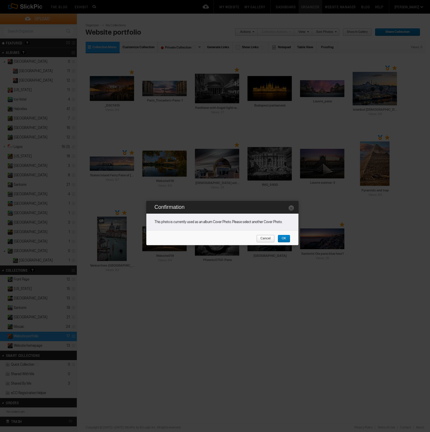
click at [286, 238] on span "OK" at bounding box center [282, 239] width 9 height 8
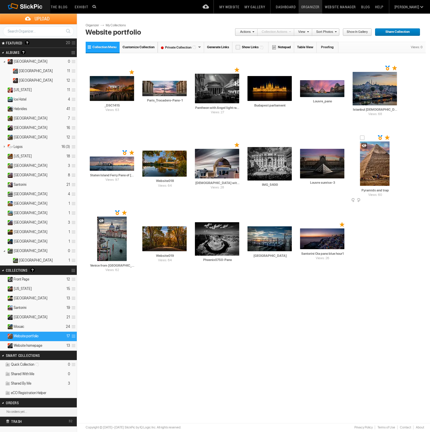
click at [395, 199] on span at bounding box center [397, 200] width 6 height 5
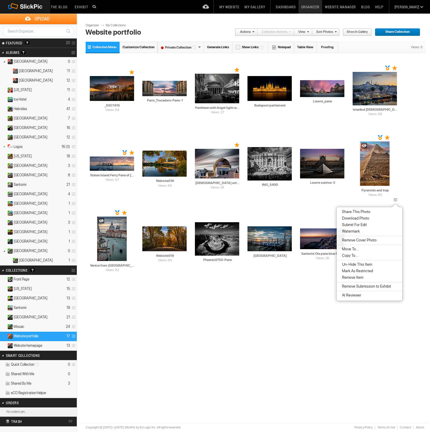
click at [372, 263] on li "Un-Hide This Item" at bounding box center [370, 264] width 66 height 7
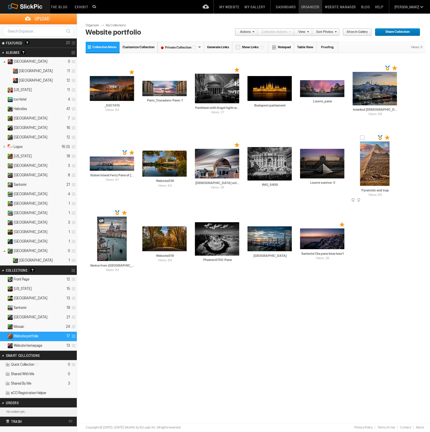
click at [395, 198] on span at bounding box center [397, 200] width 6 height 5
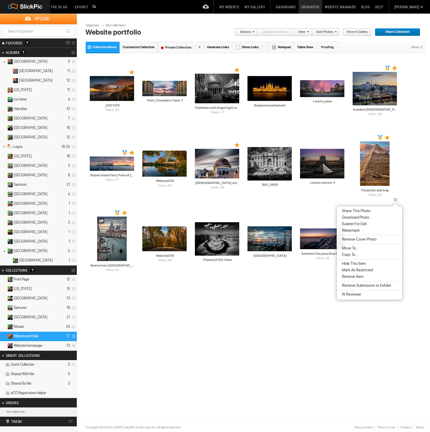
click at [367, 277] on li "Remove Item" at bounding box center [370, 276] width 66 height 7
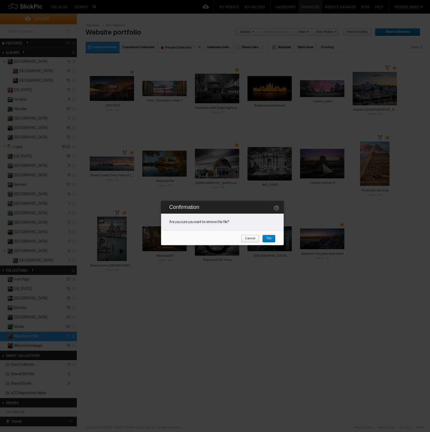
click at [269, 238] on span "Yes" at bounding box center [266, 239] width 9 height 8
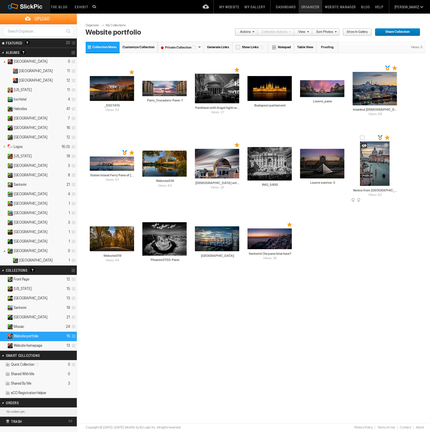
click at [397, 200] on span at bounding box center [397, 200] width 6 height 5
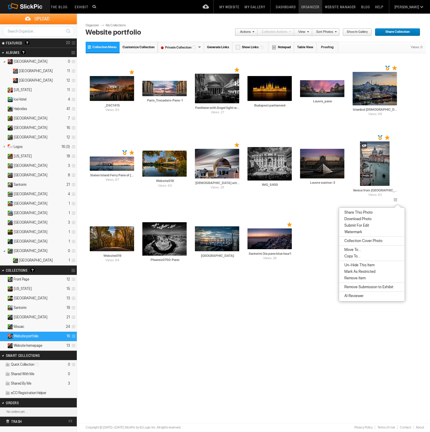
click at [380, 279] on li "Remove Item" at bounding box center [372, 278] width 66 height 7
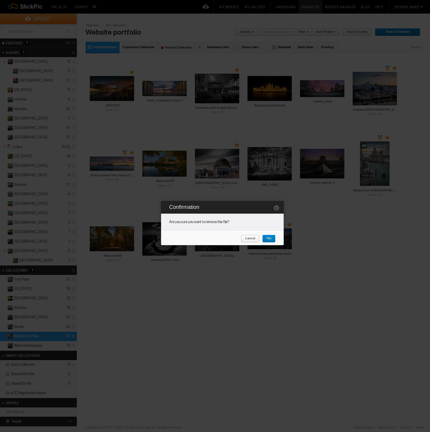
click at [270, 237] on span "Yes" at bounding box center [266, 239] width 9 height 8
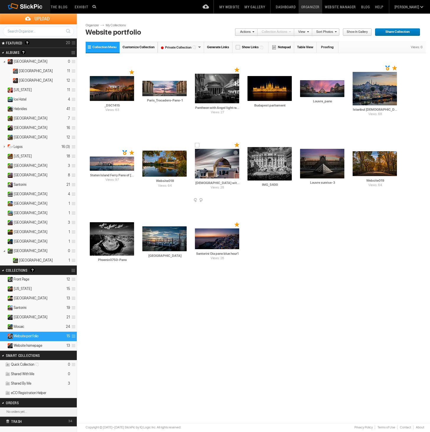
click at [238, 200] on span at bounding box center [239, 200] width 6 height 5
click at [237, 199] on span at bounding box center [239, 200] width 6 height 5
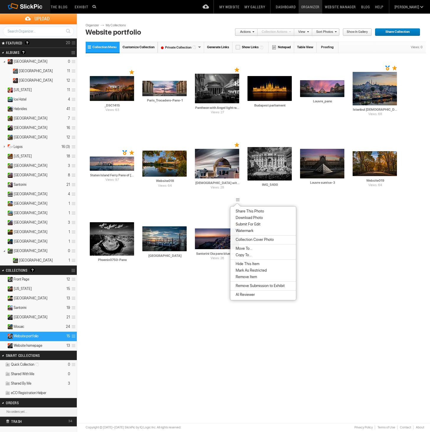
click at [247, 277] on span "Remove Item" at bounding box center [245, 276] width 23 height 5
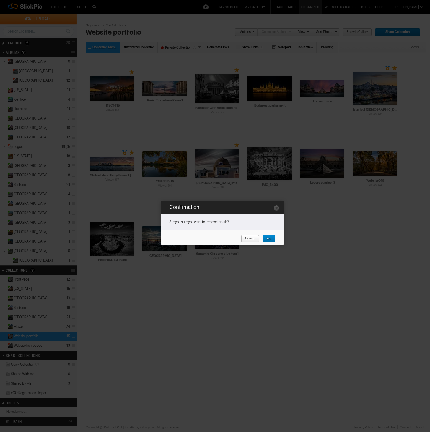
click at [270, 238] on span "Yes" at bounding box center [266, 239] width 9 height 8
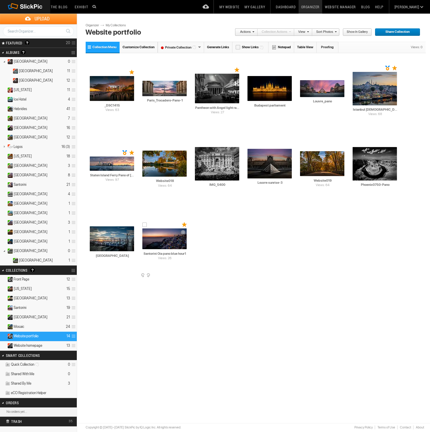
click at [186, 274] on span at bounding box center [186, 275] width 6 height 5
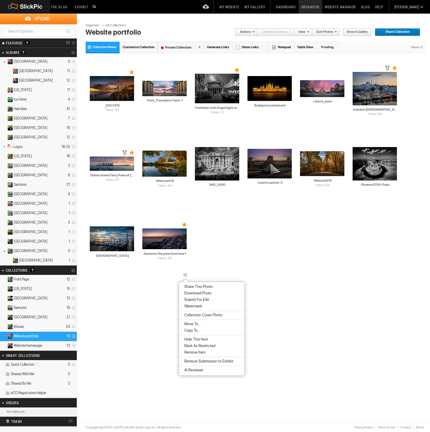
click at [195, 351] on span "Remove Item" at bounding box center [194, 352] width 23 height 5
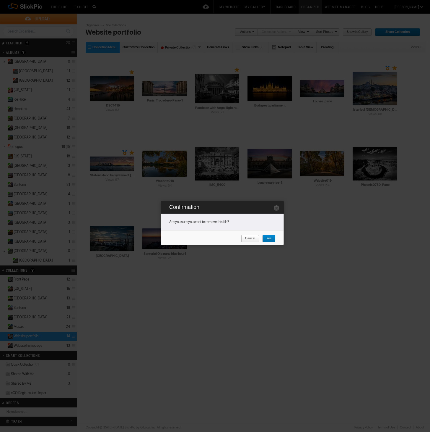
click at [267, 238] on span "Yes" at bounding box center [266, 239] width 9 height 8
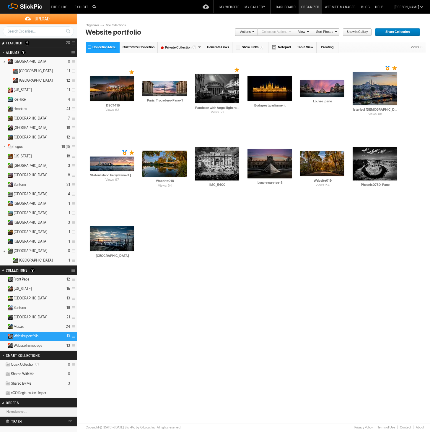
click at [24, 307] on span "Santorini" at bounding box center [20, 307] width 13 height 5
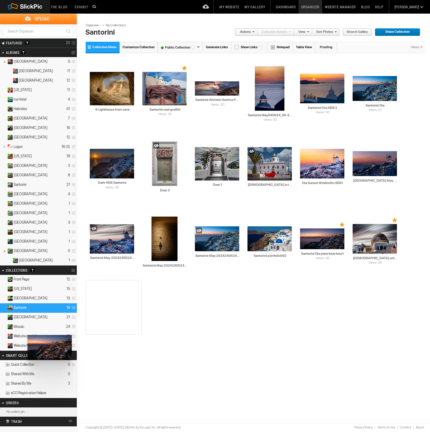
drag, startPoint x: 375, startPoint y: 170, endPoint x: 27, endPoint y: 335, distance: 384.6
